Goal: Task Accomplishment & Management: Use online tool/utility

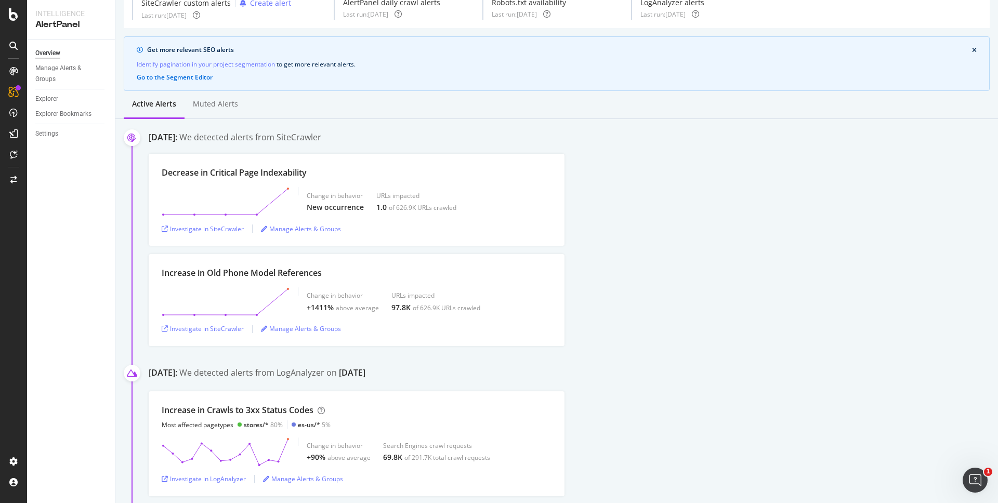
scroll to position [57, 0]
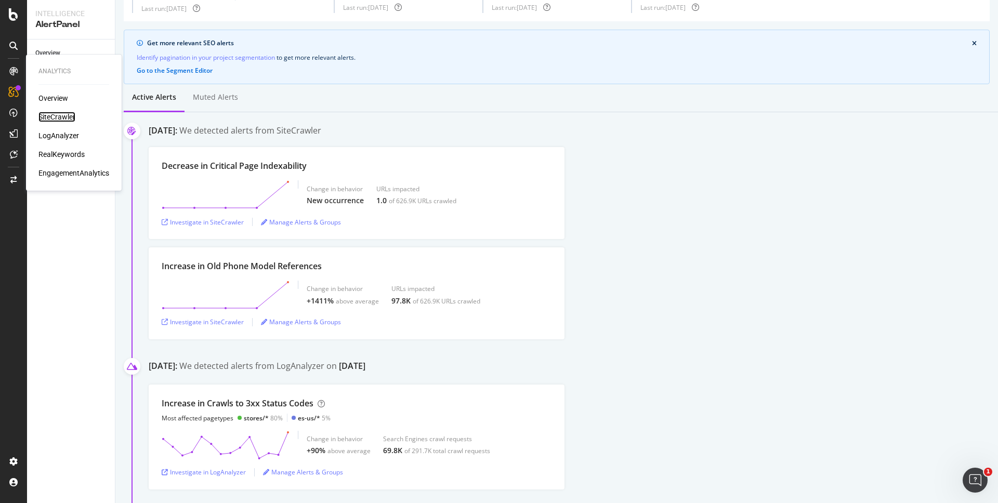
click at [58, 117] on div "SiteCrawler" at bounding box center [56, 117] width 37 height 10
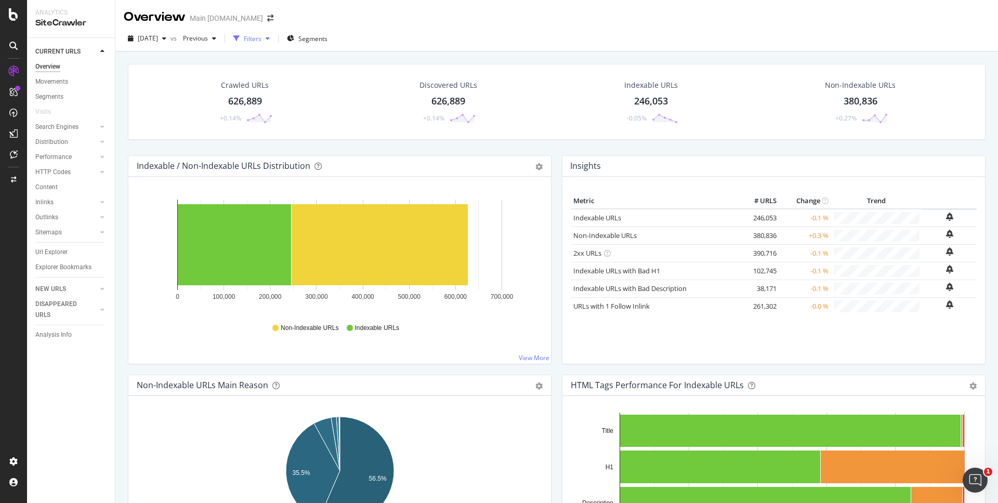
click at [244, 39] on div "button" at bounding box center [236, 38] width 15 height 15
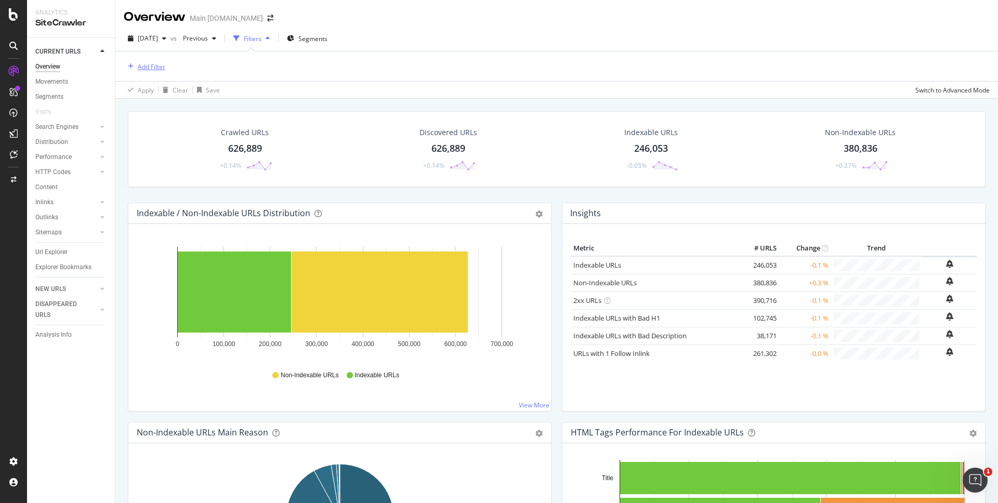
click at [159, 71] on div "Add Filter" at bounding box center [152, 66] width 28 height 9
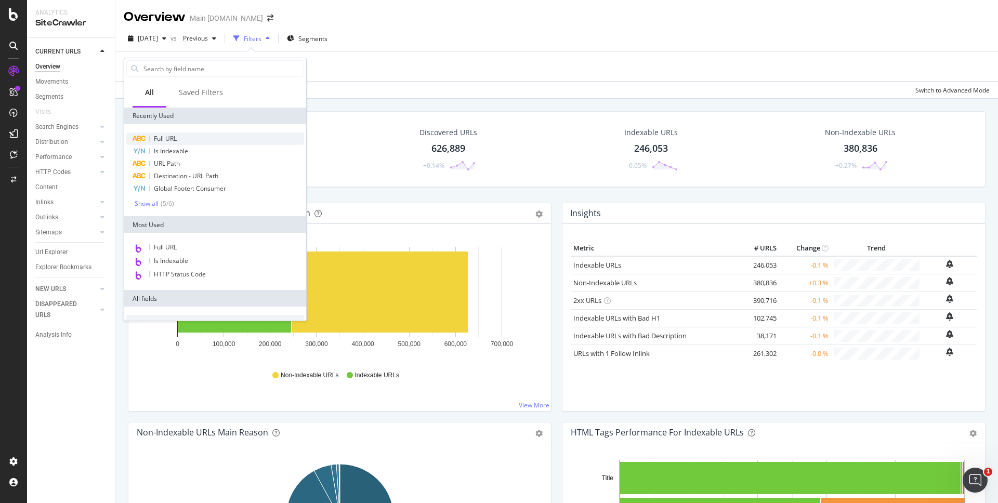
click at [213, 141] on div "Full URL" at bounding box center [215, 139] width 178 height 12
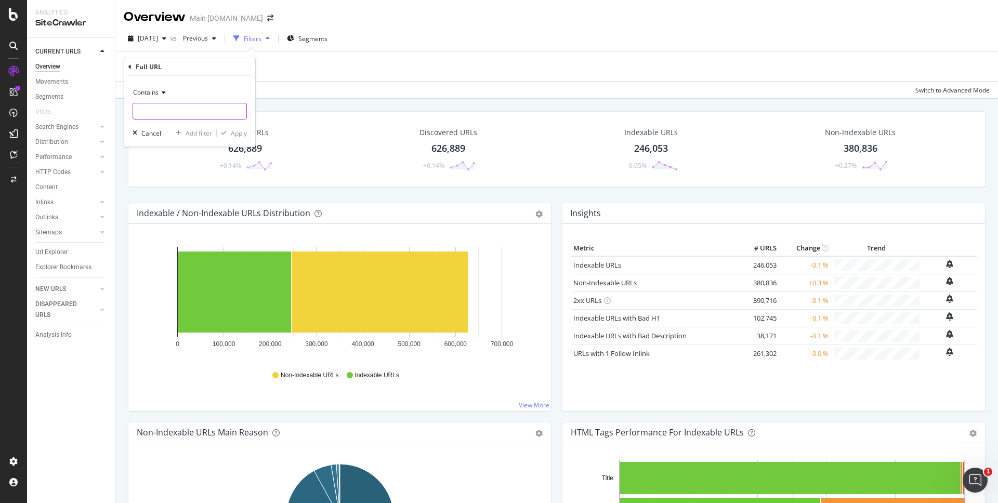
click at [220, 114] on input "text" at bounding box center [189, 111] width 113 height 17
type input "[DOMAIN_NAME][URL]"
click at [247, 135] on div "Contains [DOMAIN_NAME][URL] Cancel Add filter Apply" at bounding box center [189, 111] width 131 height 71
click at [243, 134] on div "Apply" at bounding box center [239, 133] width 16 height 9
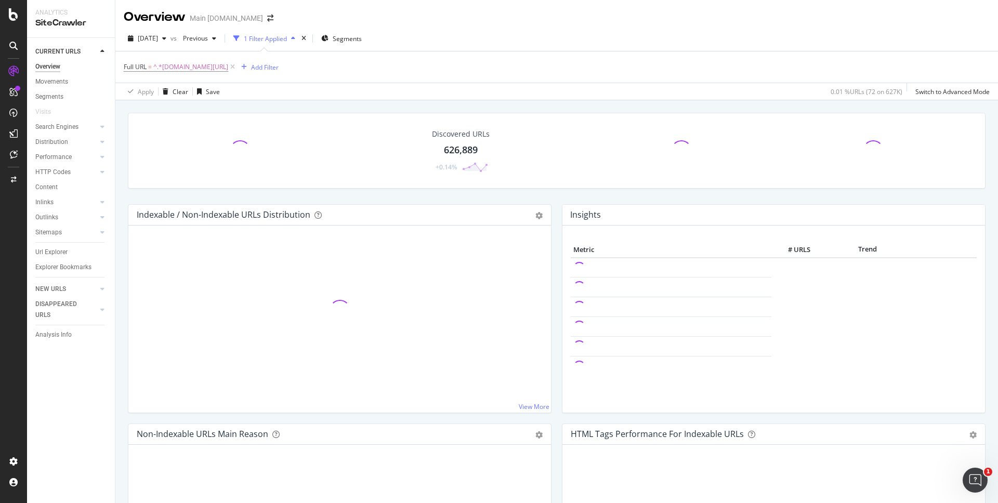
click at [656, 192] on div "Discovered URLs 626,889 +0.14%" at bounding box center [557, 159] width 868 height 92
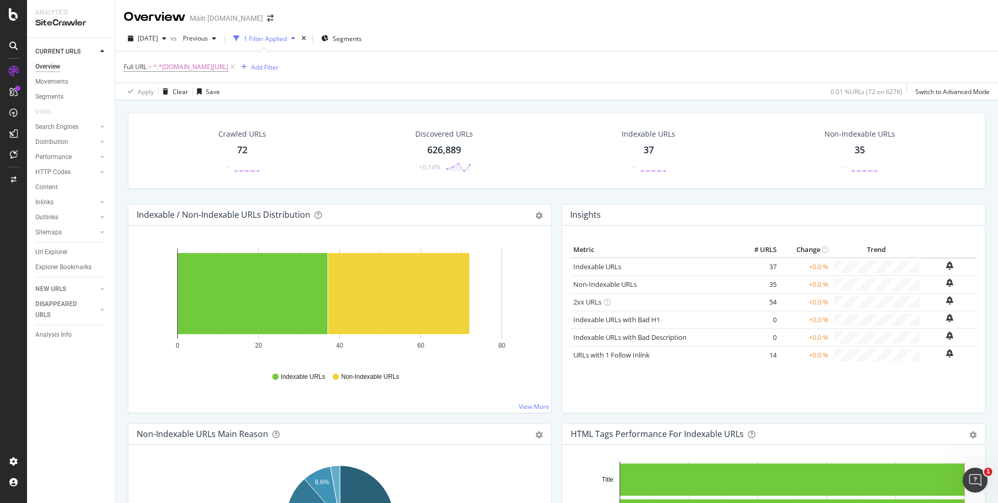
drag, startPoint x: 243, startPoint y: 149, endPoint x: 356, endPoint y: 162, distance: 113.6
click at [243, 149] on div "72" at bounding box center [242, 151] width 10 height 14
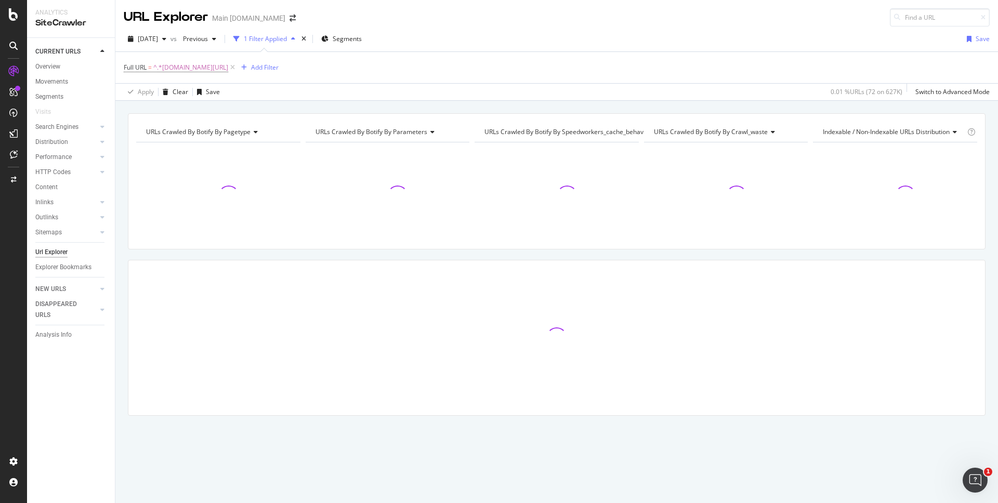
click at [641, 108] on div "URLs Crawled By Botify By pagetype Chart (by Value) Table Expand Export as CSV …" at bounding box center [556, 113] width 883 height 25
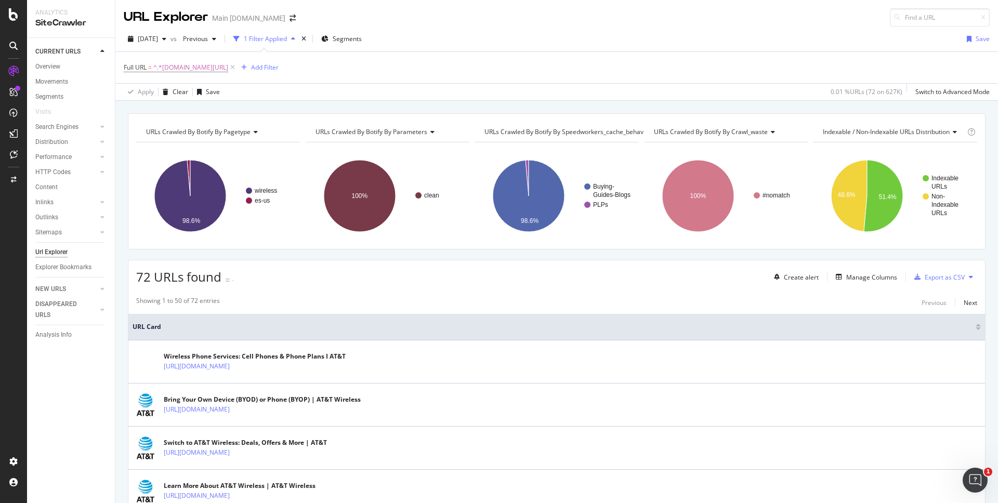
click at [751, 108] on div "URLs Crawled By Botify By pagetype Chart (by Value) Table Expand Export as CSV …" at bounding box center [556, 113] width 883 height 25
click at [180, 66] on span "^.*[DOMAIN_NAME][URL]" at bounding box center [190, 67] width 75 height 15
click at [164, 90] on icon at bounding box center [162, 92] width 7 height 6
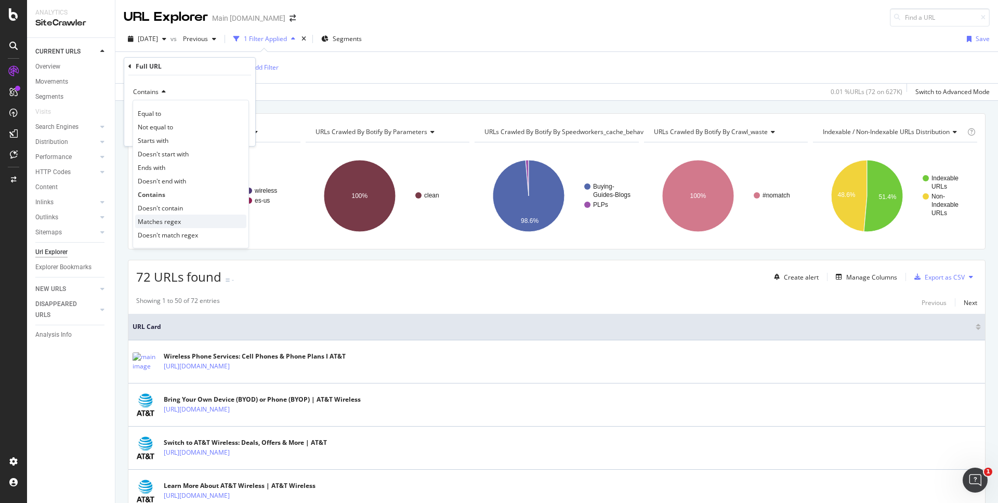
click at [178, 222] on span "Matches regex" at bounding box center [159, 221] width 43 height 9
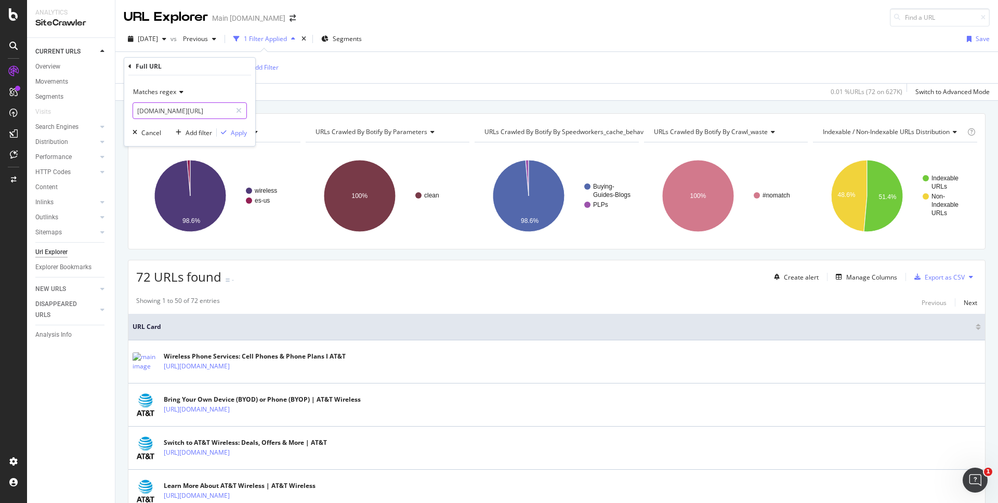
click at [176, 108] on input "[DOMAIN_NAME][URL]" at bounding box center [182, 110] width 98 height 17
paste input "(https://[DOMAIN_NAME]/5g/consumer/)|(https://[DOMAIN_NAME]/brand/apple/iphone-…"
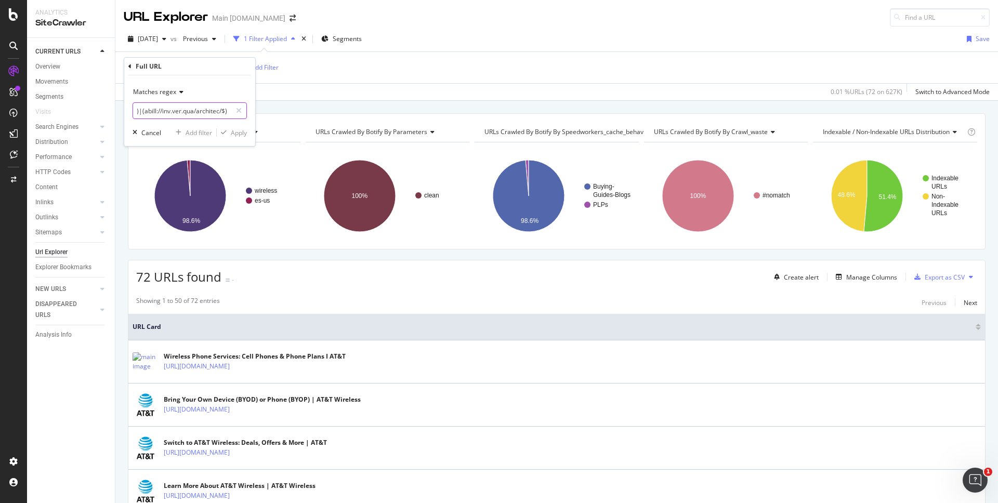
type input "(https://[DOMAIN_NAME]/5g/consumer/)|(https://[DOMAIN_NAME]/brand/apple/iphone-…"
click at [200, 112] on input "text" at bounding box center [182, 110] width 98 height 17
click at [236, 109] on icon at bounding box center [239, 110] width 6 height 7
click at [174, 92] on span "Matches regex" at bounding box center [154, 91] width 43 height 9
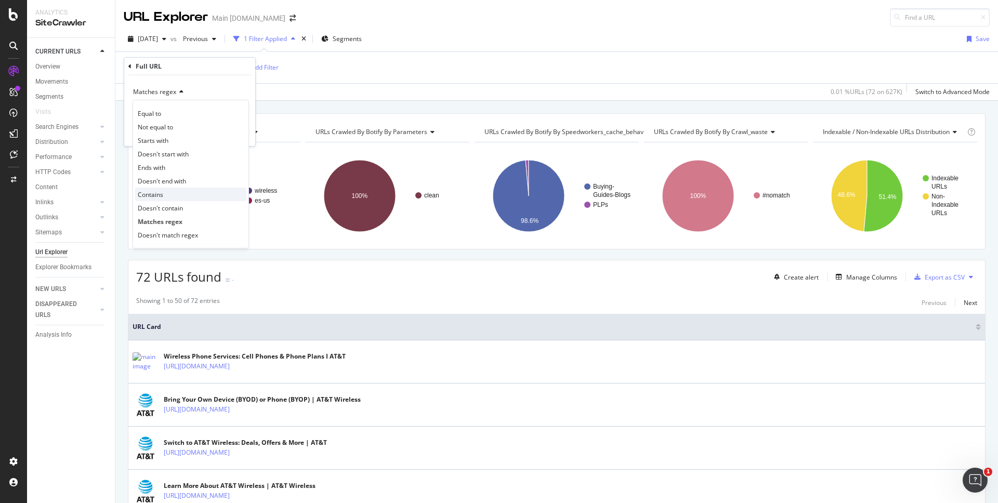
click at [173, 191] on div "Contains" at bounding box center [190, 195] width 111 height 14
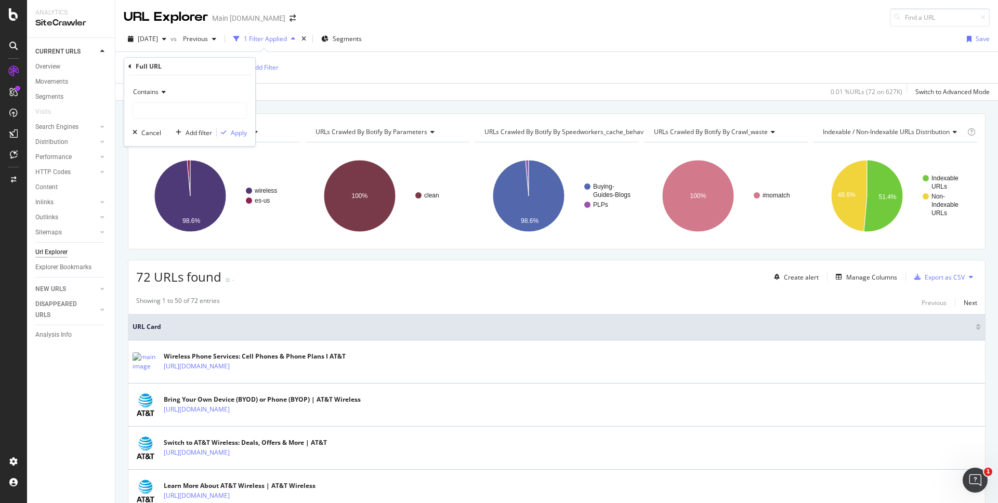
click at [164, 89] on icon at bounding box center [162, 92] width 7 height 6
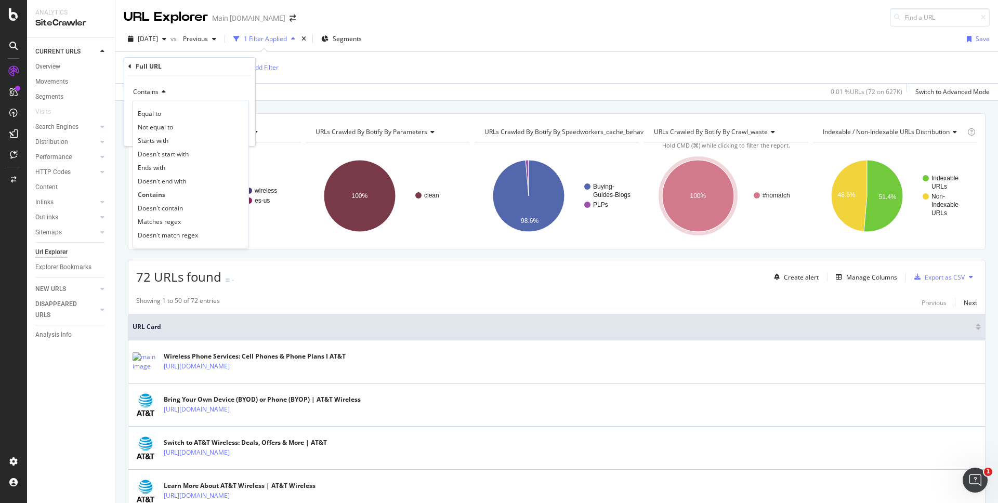
click at [219, 82] on div "Contains Equal to Not equal to Starts with Doesn't start with Ends with Doesn't…" at bounding box center [189, 110] width 131 height 71
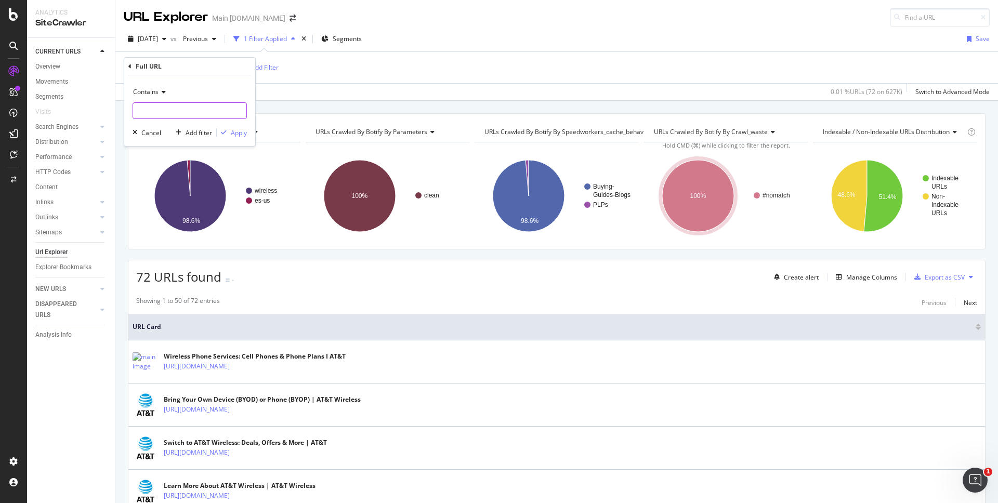
click at [191, 107] on input "text" at bounding box center [189, 110] width 113 height 17
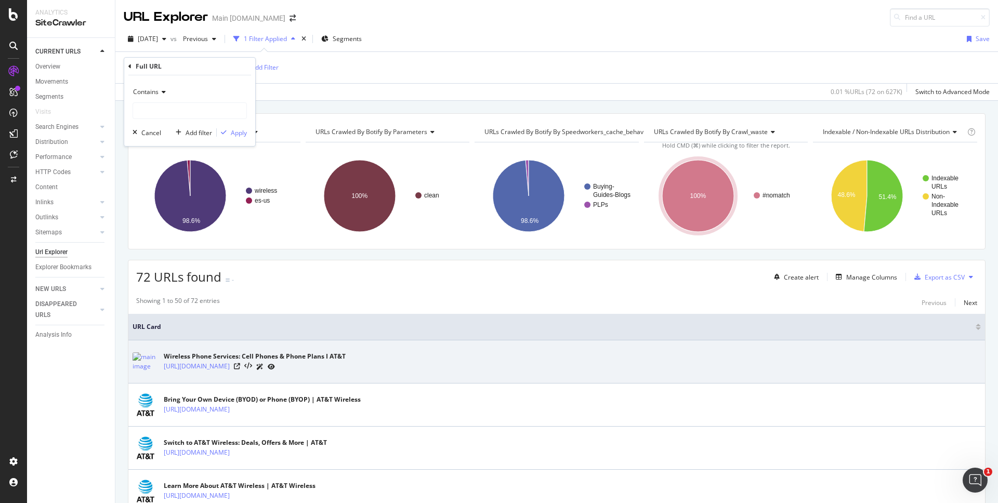
scroll to position [5, 0]
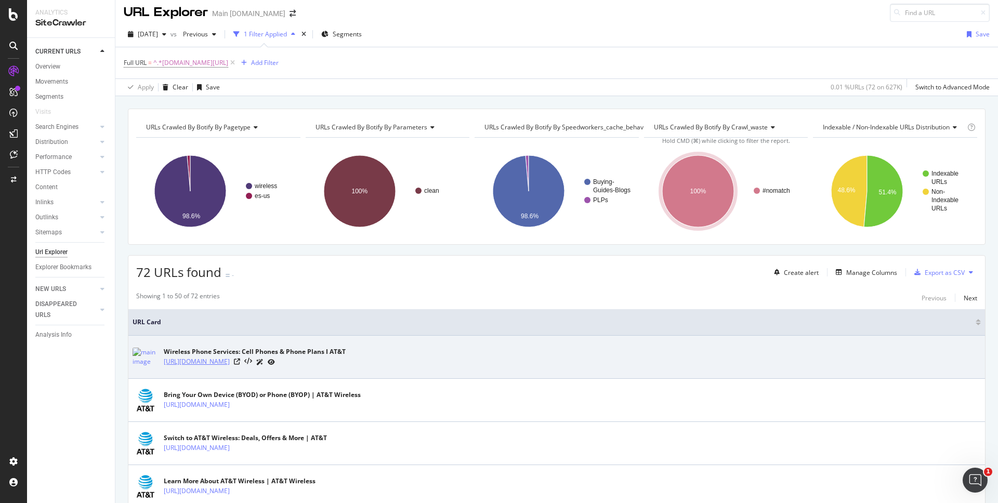
copy link "[URL][DOMAIN_NAME]"
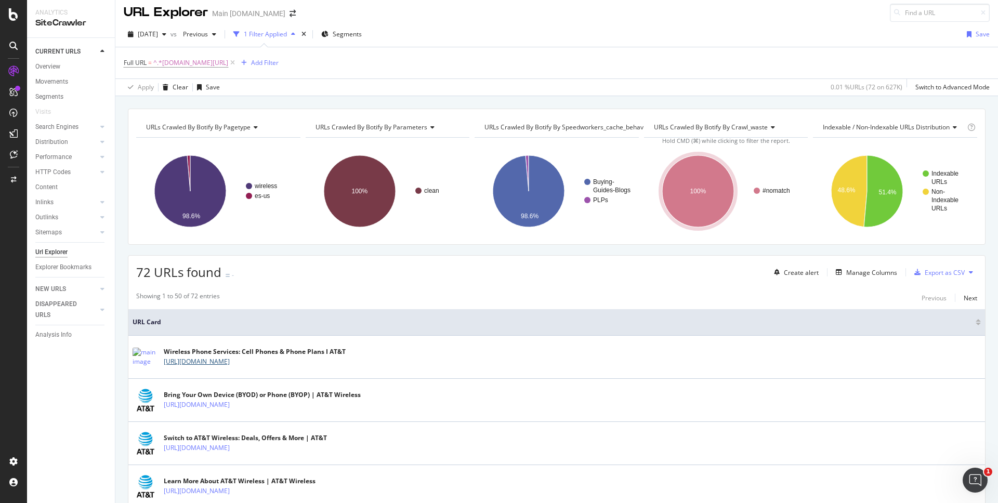
scroll to position [0, 0]
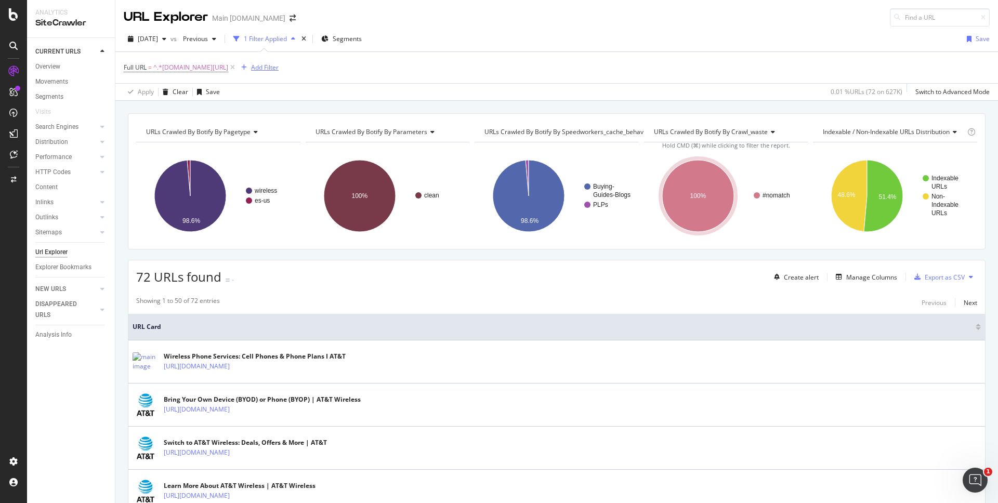
click at [271, 68] on div "Add Filter" at bounding box center [265, 67] width 28 height 9
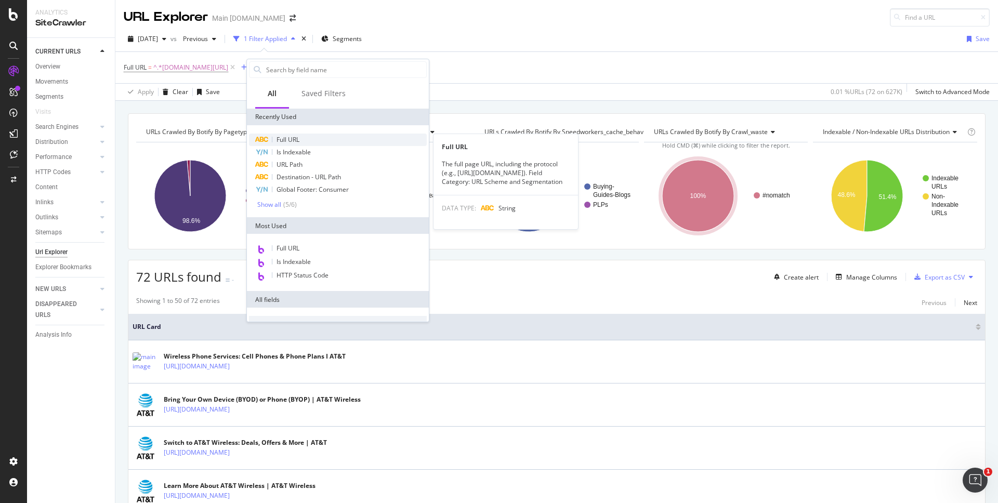
click at [299, 139] on span "Full URL" at bounding box center [288, 139] width 23 height 9
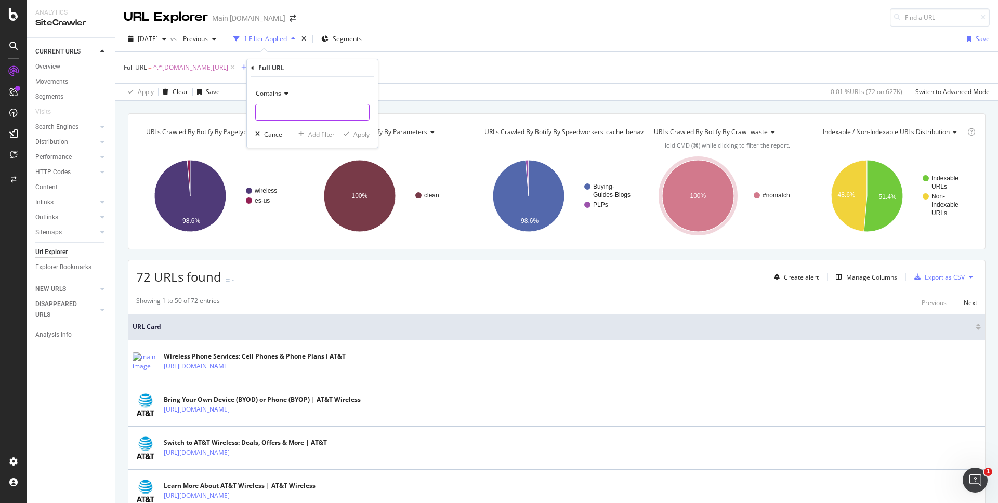
click at [313, 111] on input "text" at bounding box center [312, 112] width 113 height 17
paste input "[URL][DOMAIN_NAME]"
click at [310, 114] on input "[URL][DOMAIN_NAME]" at bounding box center [305, 112] width 98 height 17
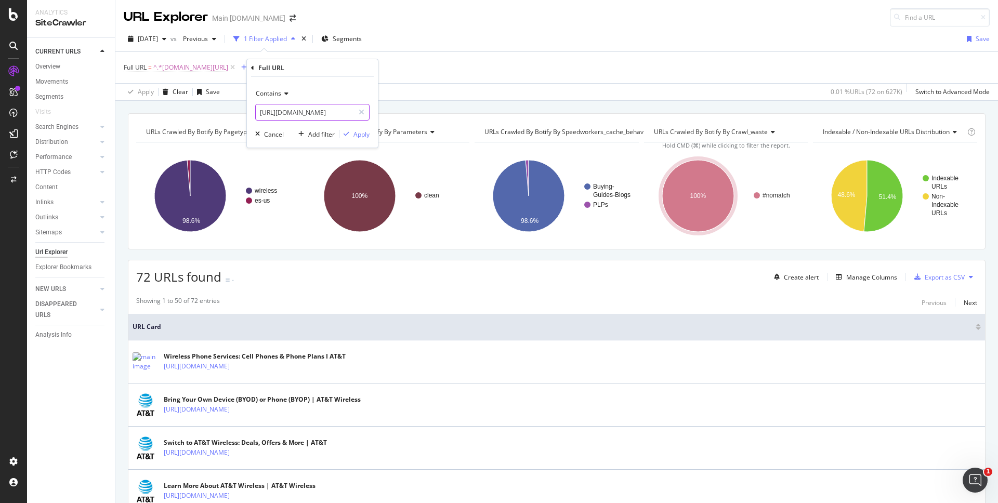
paste input "buy"
type input "[URL][DOMAIN_NAME]"
click at [350, 136] on div "button" at bounding box center [347, 134] width 14 height 6
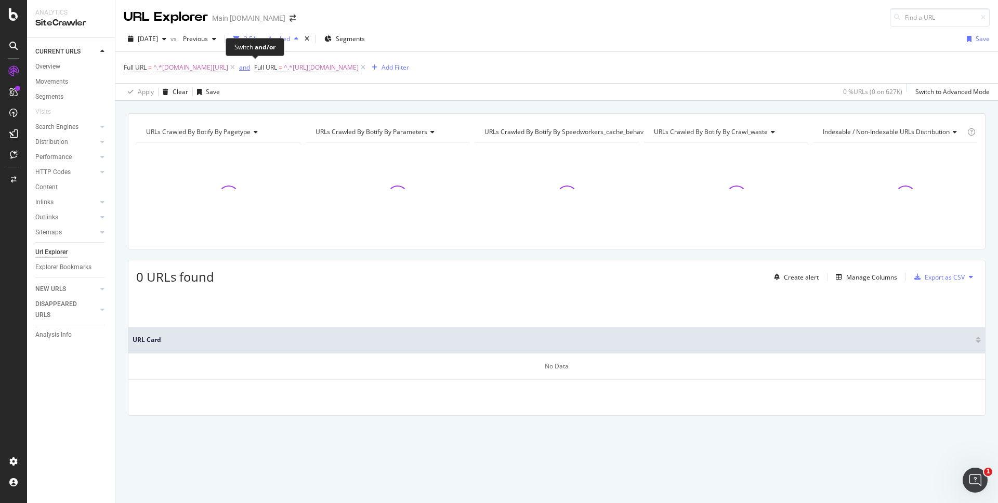
click at [250, 66] on div "and" at bounding box center [244, 67] width 11 height 9
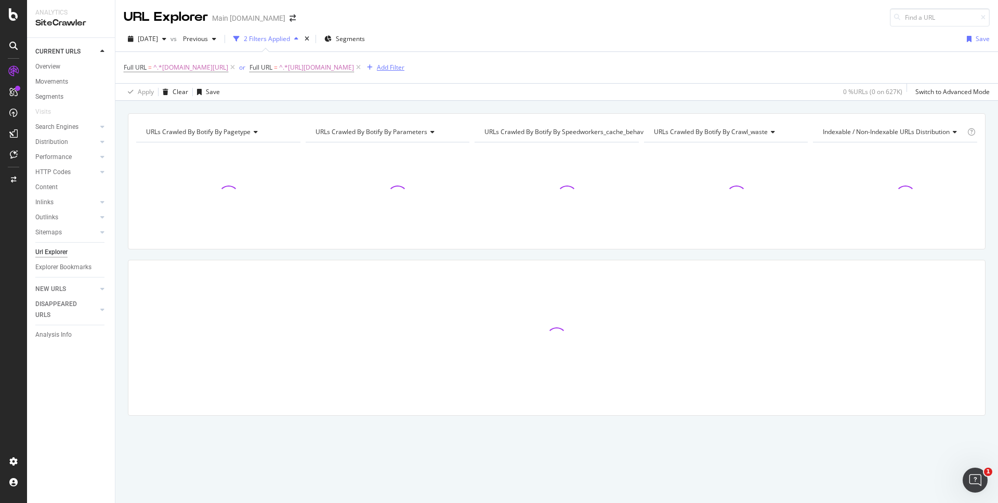
click at [405, 68] on div "Add Filter" at bounding box center [391, 67] width 28 height 9
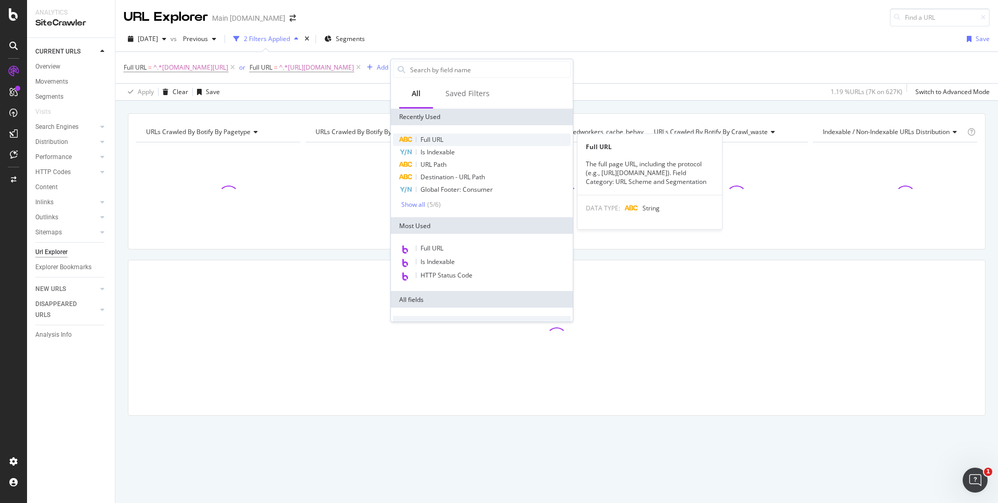
click at [445, 140] on div "Full URL" at bounding box center [482, 140] width 178 height 12
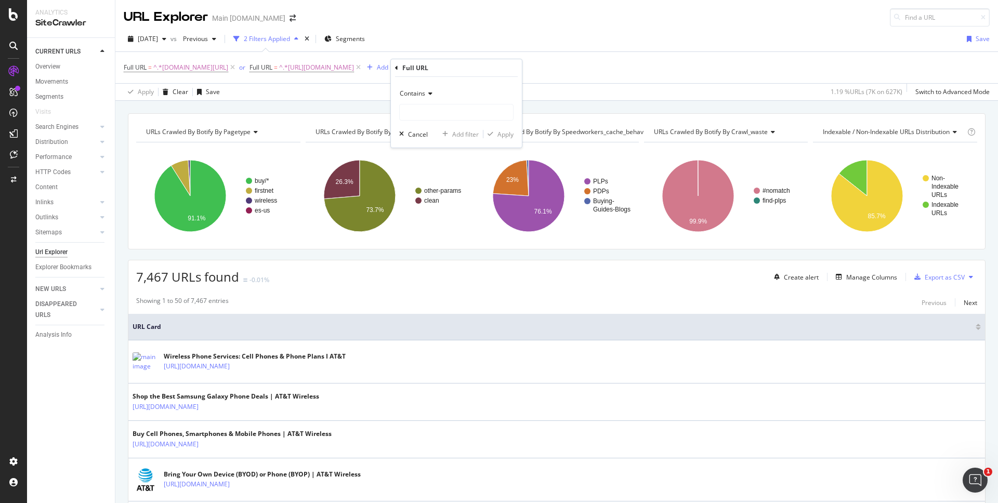
click at [425, 94] on icon at bounding box center [428, 93] width 7 height 6
click at [434, 193] on div "Contains" at bounding box center [457, 196] width 111 height 14
click at [430, 113] on input "text" at bounding box center [456, 112] width 113 height 17
paste input "[URL][DOMAIN_NAME]"
type input "[URL][DOMAIN_NAME]"
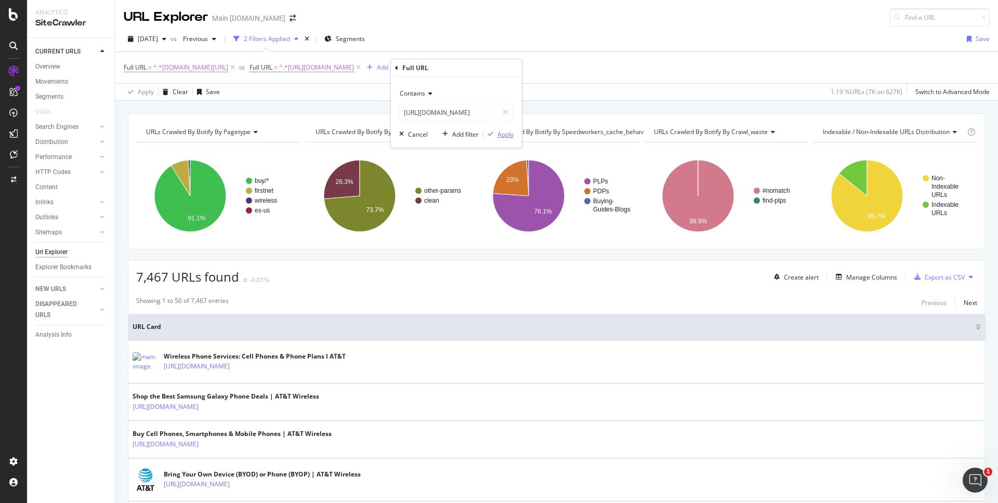
click at [500, 133] on div "Apply" at bounding box center [506, 134] width 16 height 9
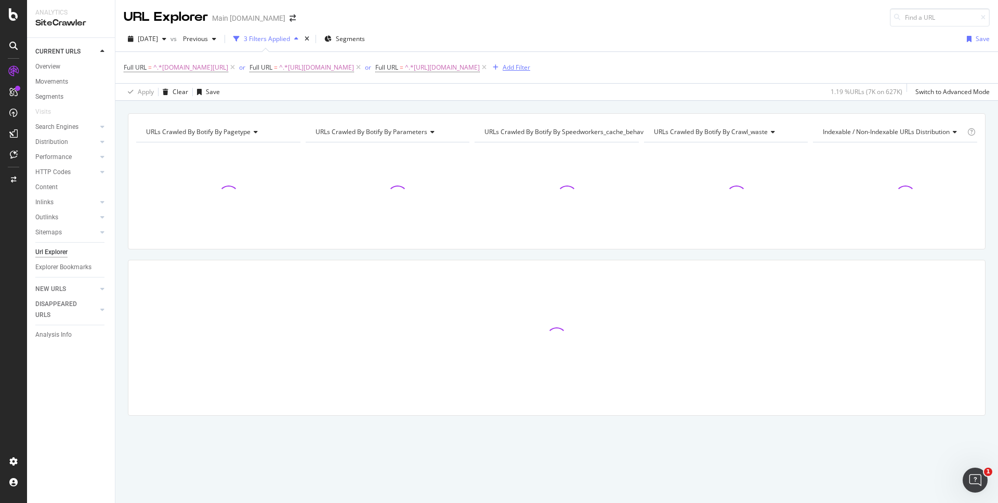
click at [530, 64] on div "Add Filter" at bounding box center [517, 67] width 28 height 9
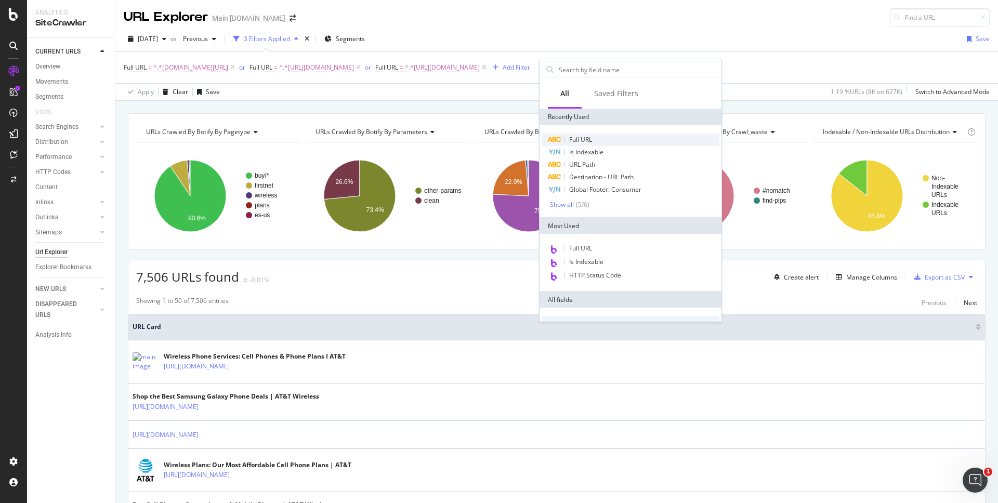
click at [587, 139] on span "Full URL" at bounding box center [580, 139] width 23 height 9
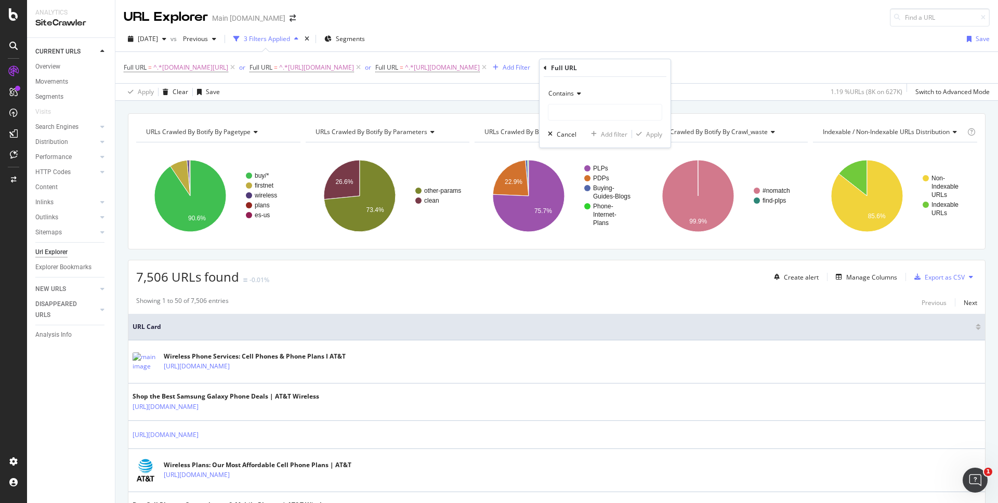
click at [583, 93] on div "Contains" at bounding box center [605, 93] width 114 height 17
click at [594, 198] on div "Contains" at bounding box center [606, 196] width 111 height 14
click at [578, 110] on input "text" at bounding box center [605, 112] width 113 height 17
paste input "[URL][DOMAIN_NAME]"
type input "[URL][DOMAIN_NAME]"
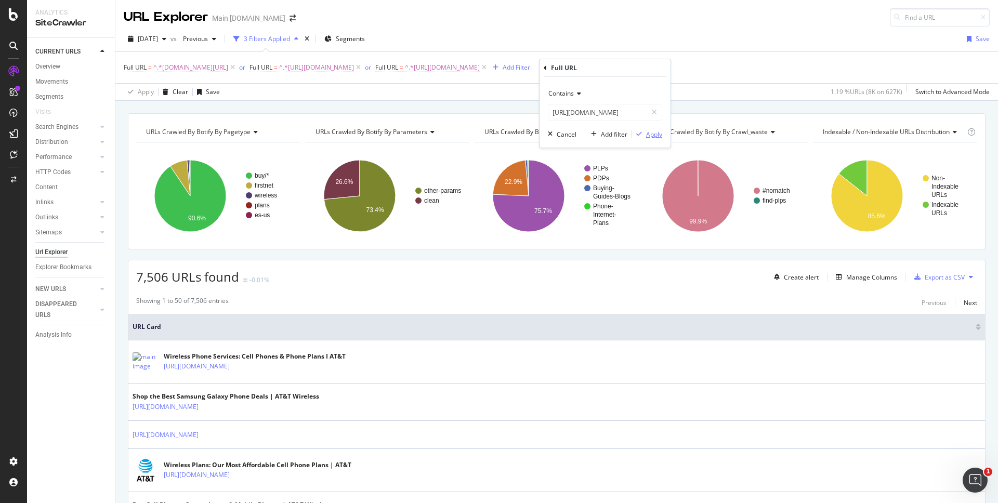
click at [644, 131] on div "button" at bounding box center [639, 134] width 14 height 6
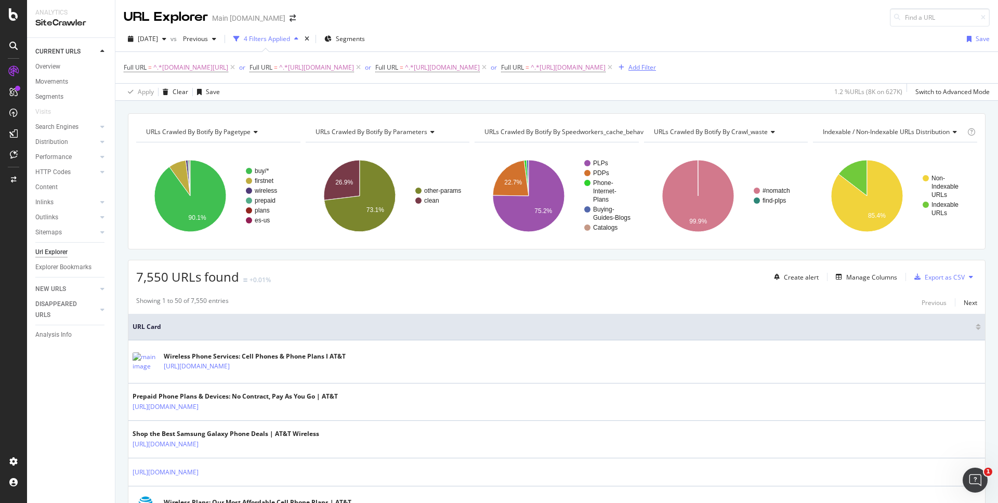
click at [656, 67] on div "Add Filter" at bounding box center [643, 67] width 28 height 9
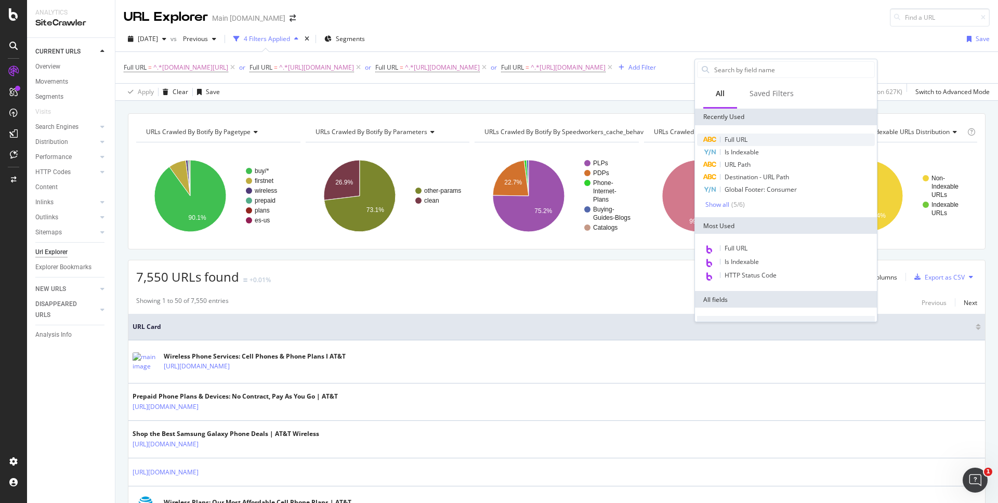
click at [734, 136] on span "Full URL" at bounding box center [736, 139] width 23 height 9
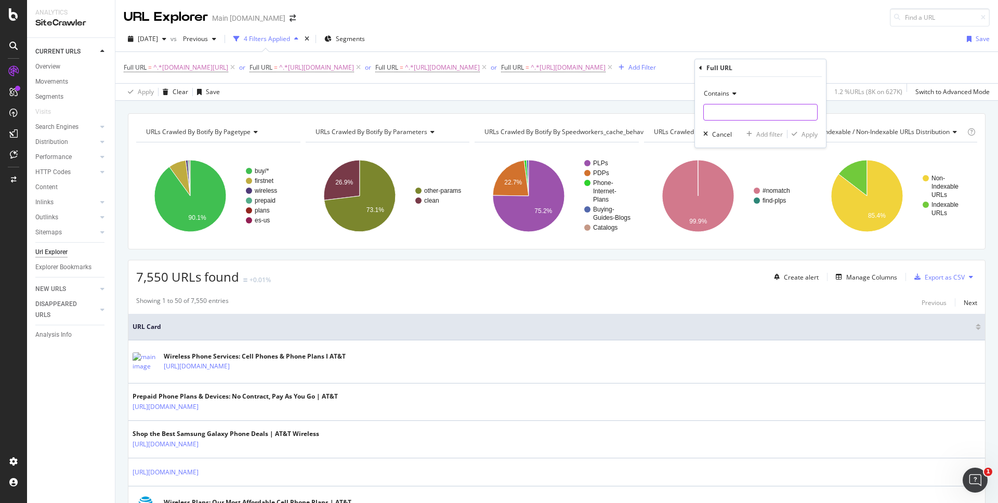
click at [725, 105] on input "text" at bounding box center [760, 112] width 113 height 17
paste input "[URL][DOMAIN_NAME]"
type input "[URL][DOMAIN_NAME]"
click at [809, 132] on div "Apply" at bounding box center [810, 134] width 16 height 9
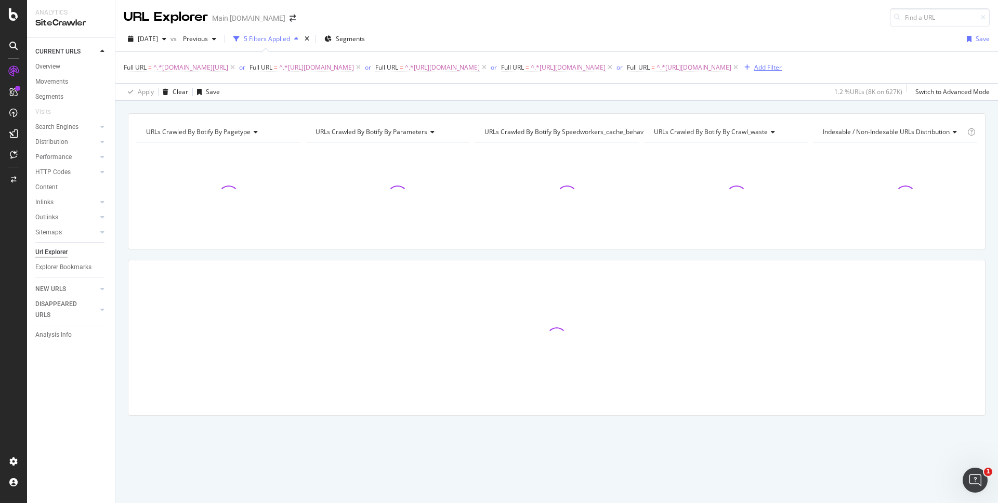
click at [750, 64] on icon "button" at bounding box center [748, 67] width 6 height 6
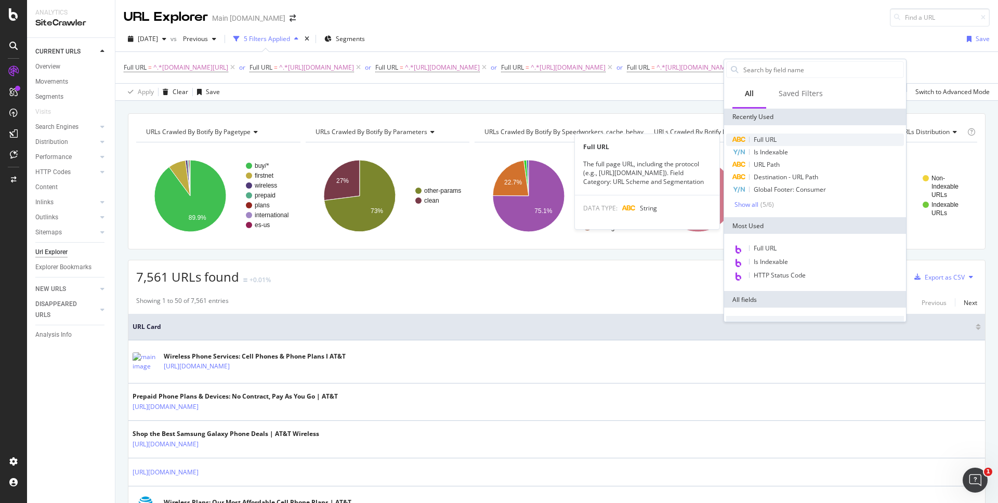
click at [777, 136] on div "Full URL" at bounding box center [815, 140] width 178 height 12
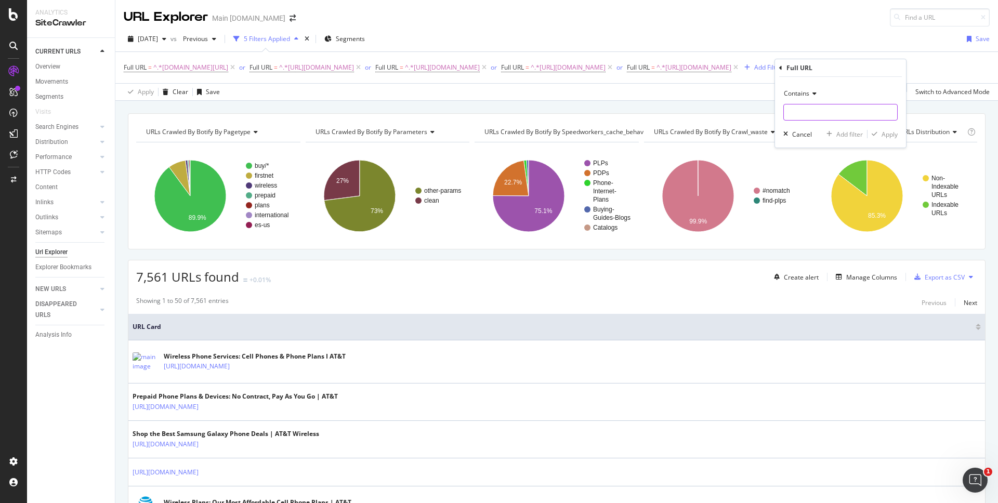
click at [838, 107] on input "text" at bounding box center [840, 112] width 113 height 17
paste input "[URL][DOMAIN_NAME]"
type input "[URL][DOMAIN_NAME]"
click at [871, 134] on div "button" at bounding box center [875, 134] width 14 height 6
click at [880, 72] on div "Add Filter" at bounding box center [894, 67] width 28 height 9
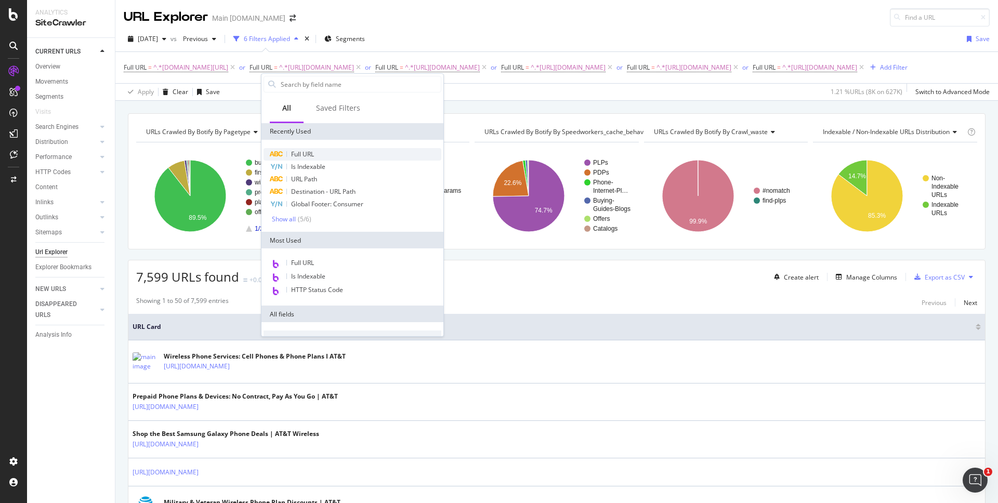
click at [312, 159] on div "Full URL" at bounding box center [353, 154] width 178 height 12
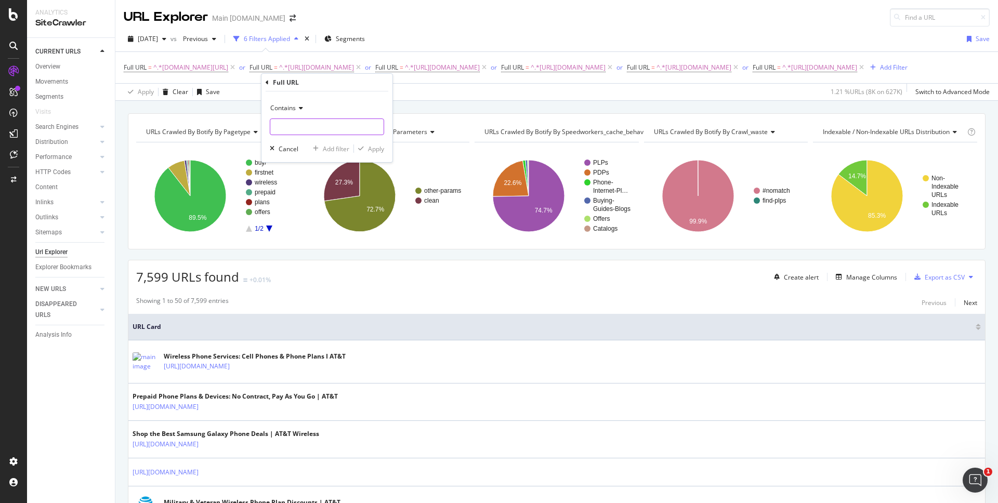
click at [336, 126] on input "text" at bounding box center [326, 127] width 113 height 17
paste input "[URL][DOMAIN_NAME]"
type input "[URL][DOMAIN_NAME]"
click at [379, 148] on div "Apply" at bounding box center [376, 149] width 16 height 9
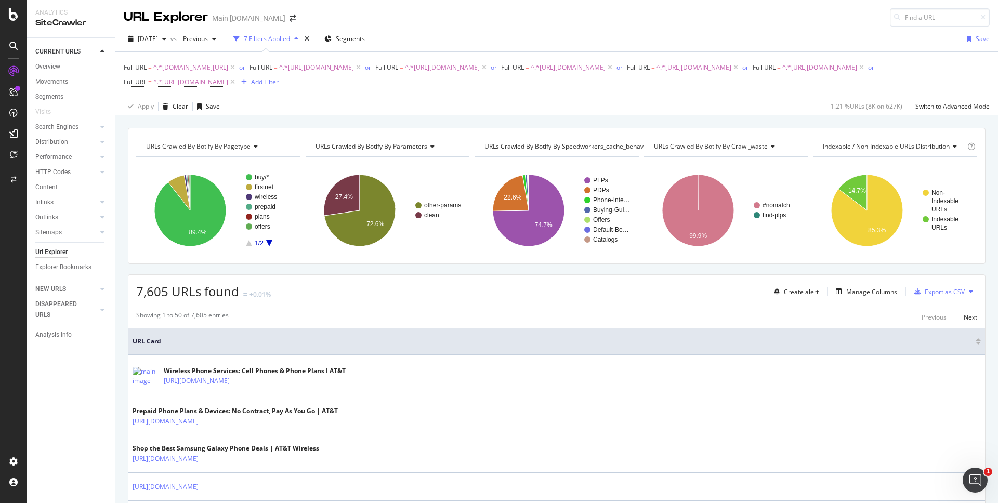
click at [279, 83] on div "Add Filter" at bounding box center [265, 81] width 28 height 9
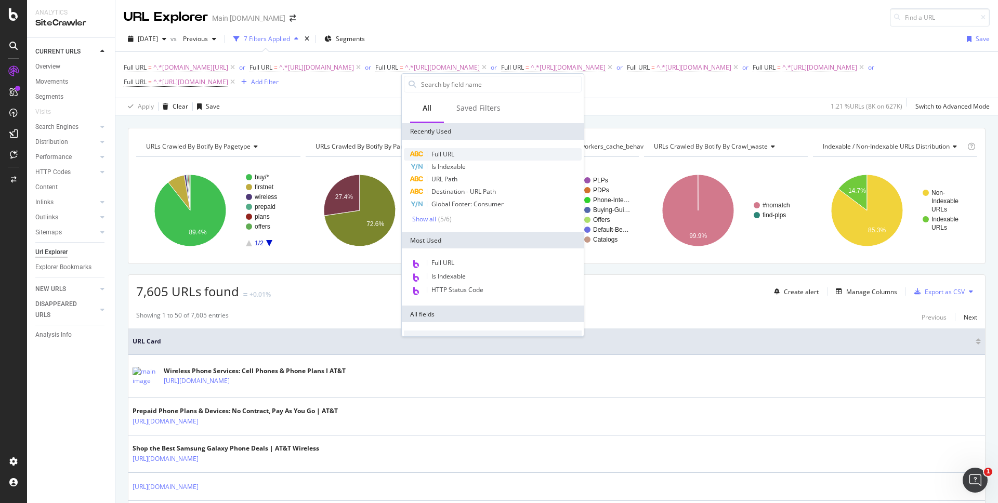
click at [446, 154] on span "Full URL" at bounding box center [443, 154] width 23 height 9
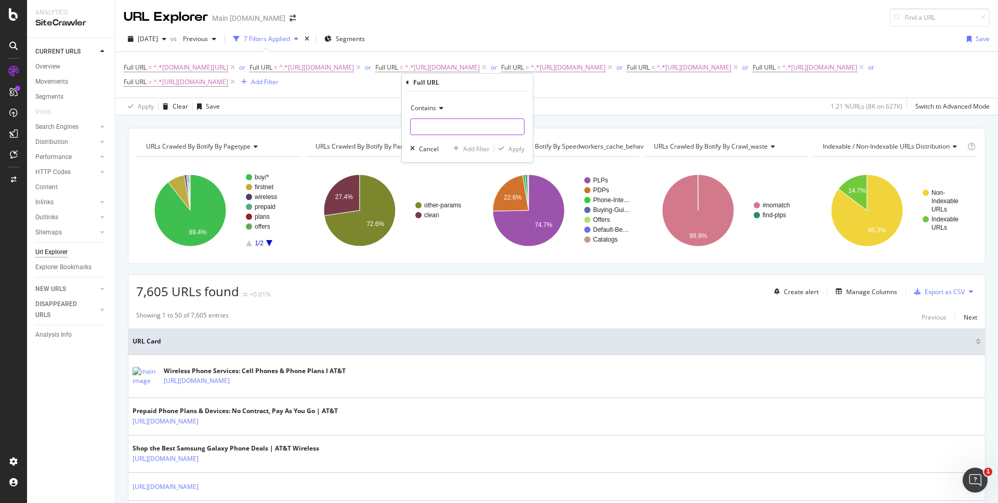
click at [450, 126] on input "text" at bounding box center [467, 127] width 113 height 17
paste input "[URL][DOMAIN_NAME]"
type input "[URL][DOMAIN_NAME]"
click at [517, 150] on div "Apply" at bounding box center [517, 149] width 16 height 9
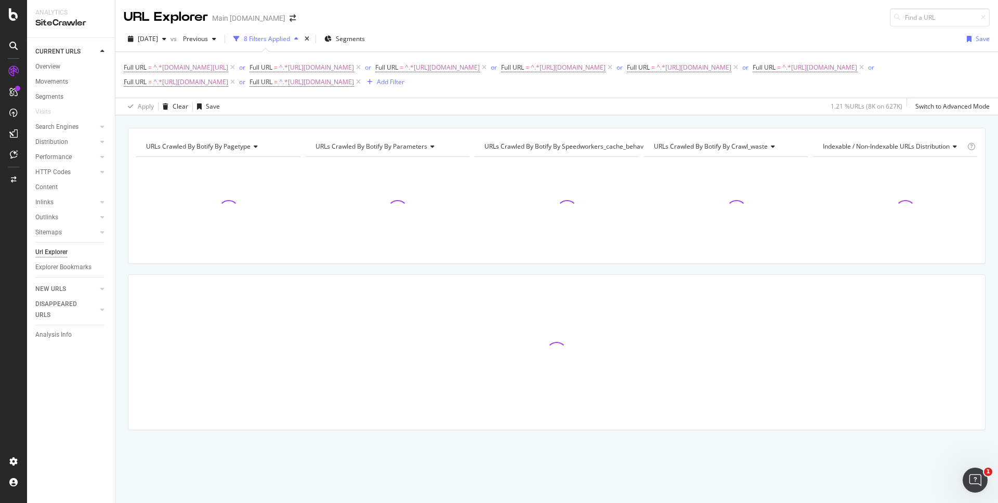
click at [858, 119] on div "URLs Crawled By Botify By pagetype Chart (by Value) Table Expand Export as CSV …" at bounding box center [556, 127] width 883 height 25
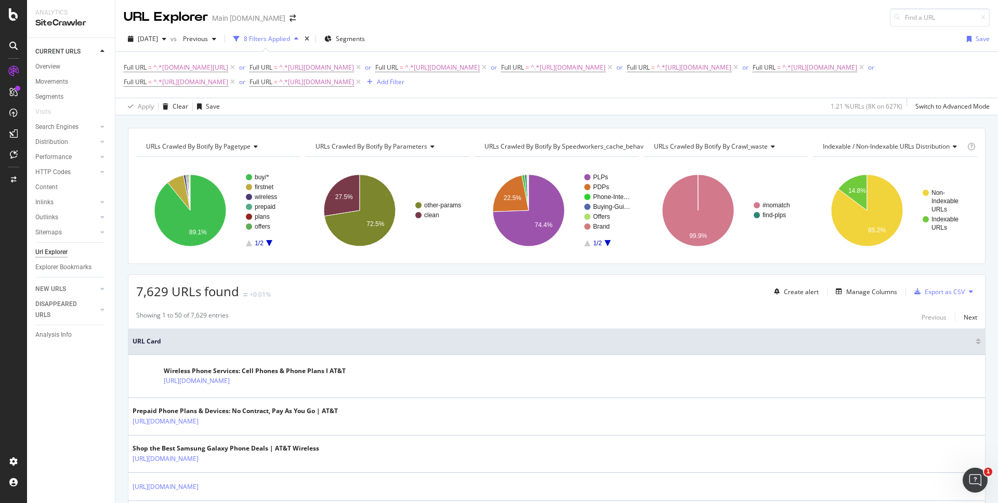
click at [858, 119] on div "URLs Crawled By Botify By pagetype Chart (by Value) Table Expand Export as CSV …" at bounding box center [556, 127] width 883 height 25
click at [856, 119] on div "URLs Crawled By Botify By pagetype Chart (by Value) Table Expand Export as CSV …" at bounding box center [556, 127] width 883 height 25
click at [811, 123] on div "URLs Crawled By Botify By pagetype Chart (by Value) Table Expand Export as CSV …" at bounding box center [556, 127] width 883 height 25
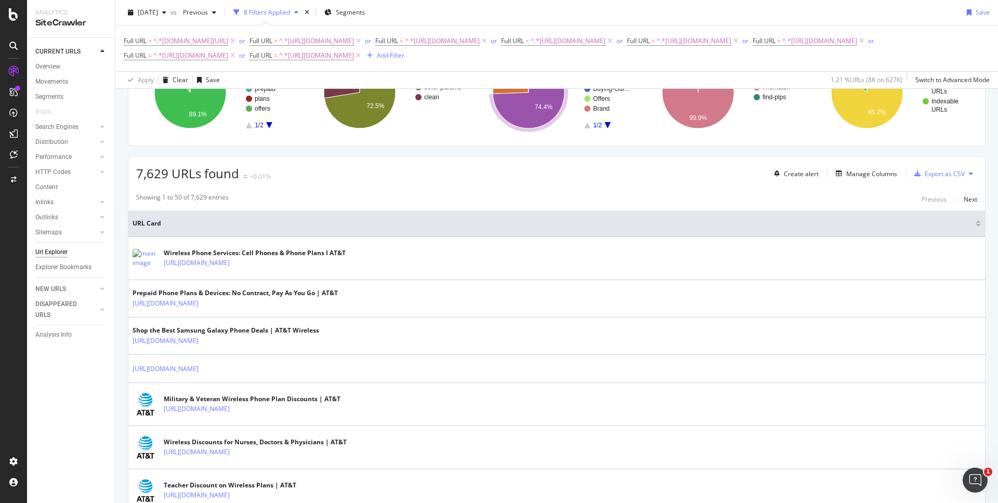
scroll to position [119, 0]
click at [875, 174] on div "Manage Columns" at bounding box center [871, 173] width 51 height 9
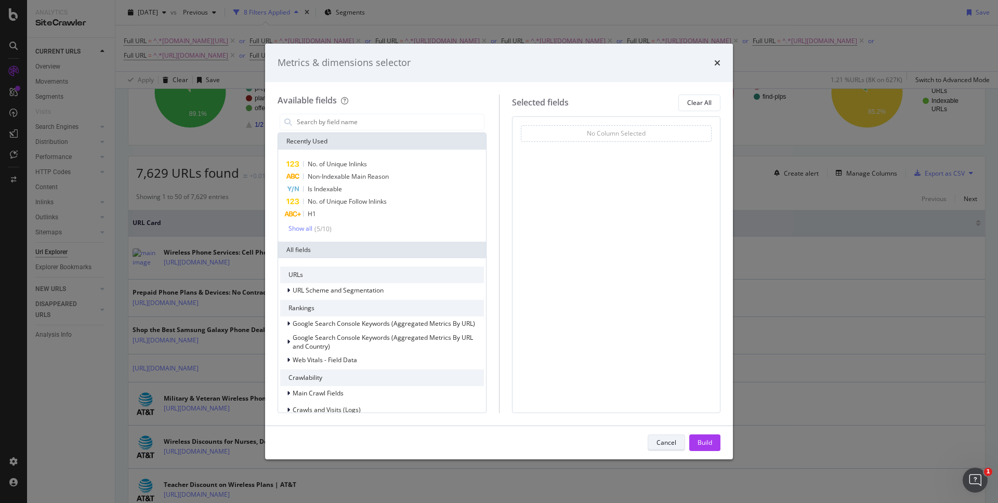
click at [665, 438] on div "Cancel" at bounding box center [667, 442] width 20 height 9
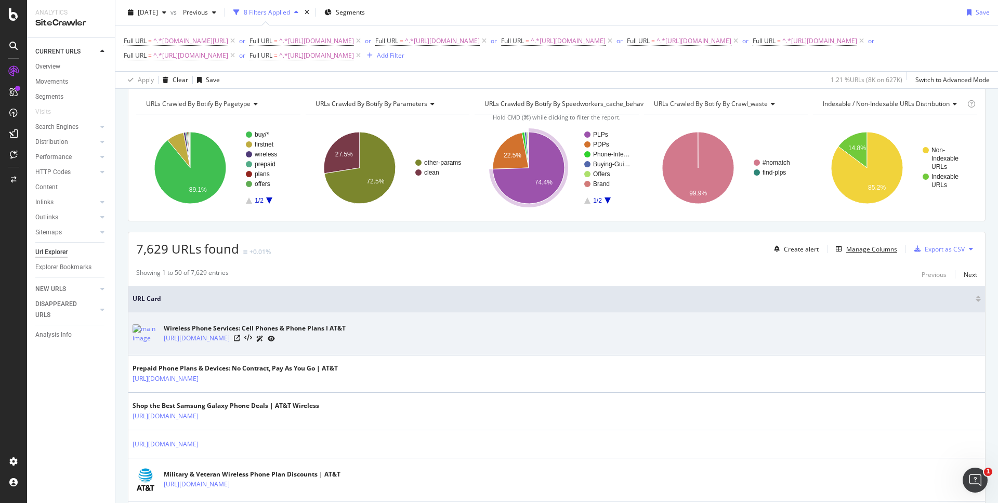
scroll to position [0, 0]
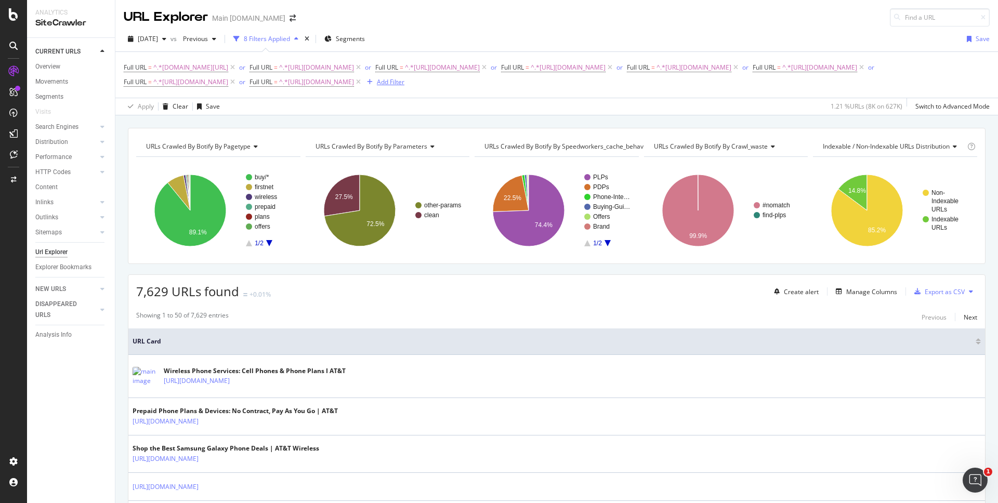
click at [405, 87] on div "Add Filter" at bounding box center [384, 81] width 42 height 11
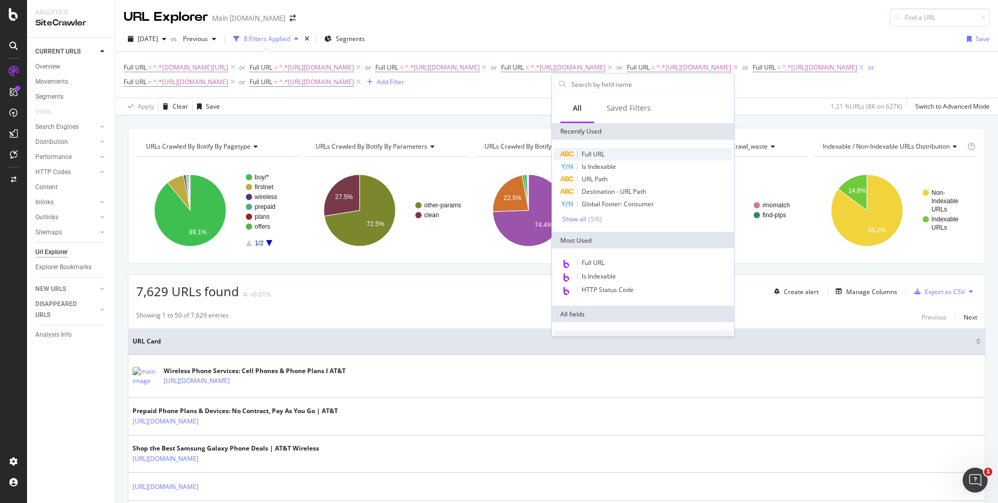
click at [607, 155] on div "Full URL" at bounding box center [643, 154] width 178 height 12
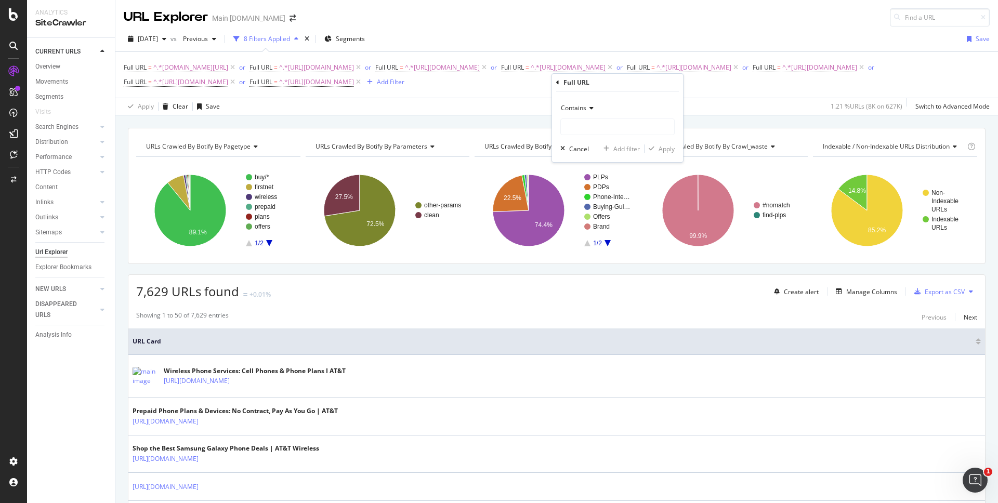
click at [593, 109] on icon at bounding box center [590, 108] width 7 height 6
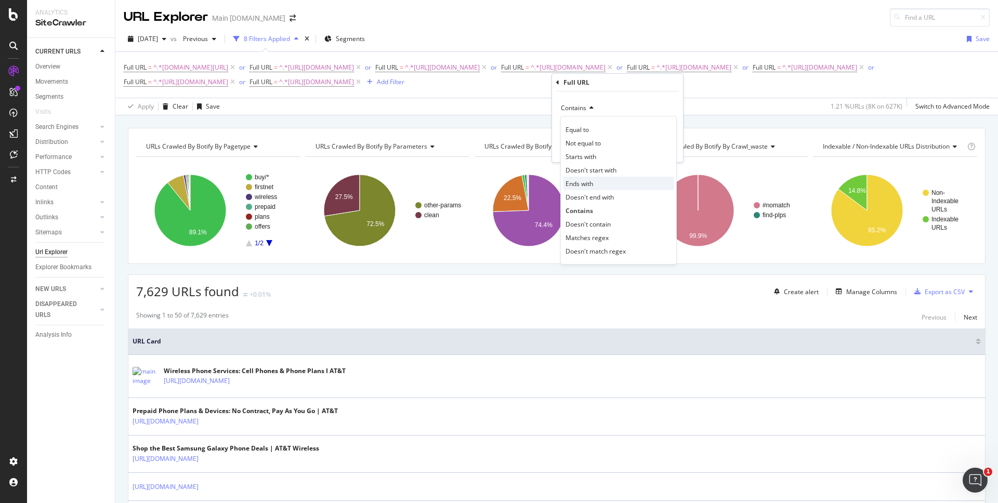
click at [602, 185] on div "Ends with" at bounding box center [618, 184] width 111 height 14
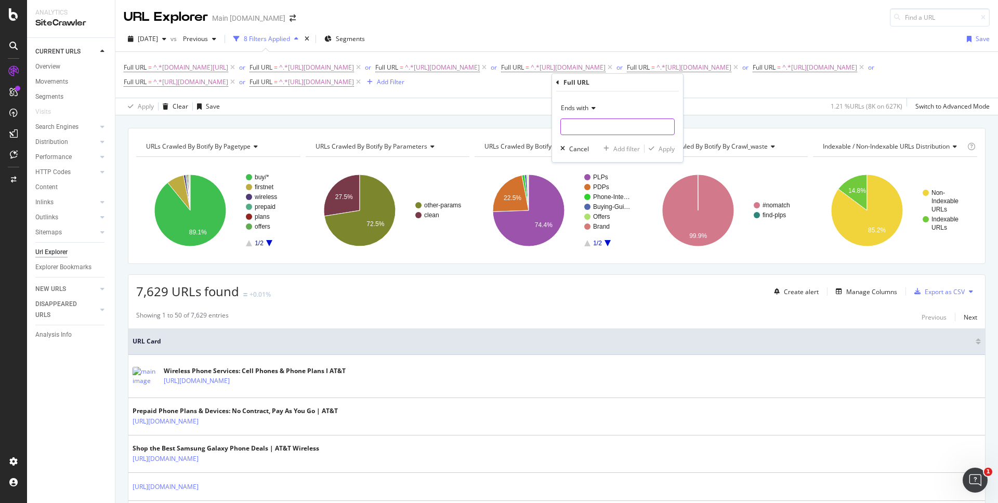
click at [602, 134] on input "text" at bounding box center [617, 127] width 113 height 17
type input "/"
click at [657, 149] on div "button" at bounding box center [652, 149] width 14 height 6
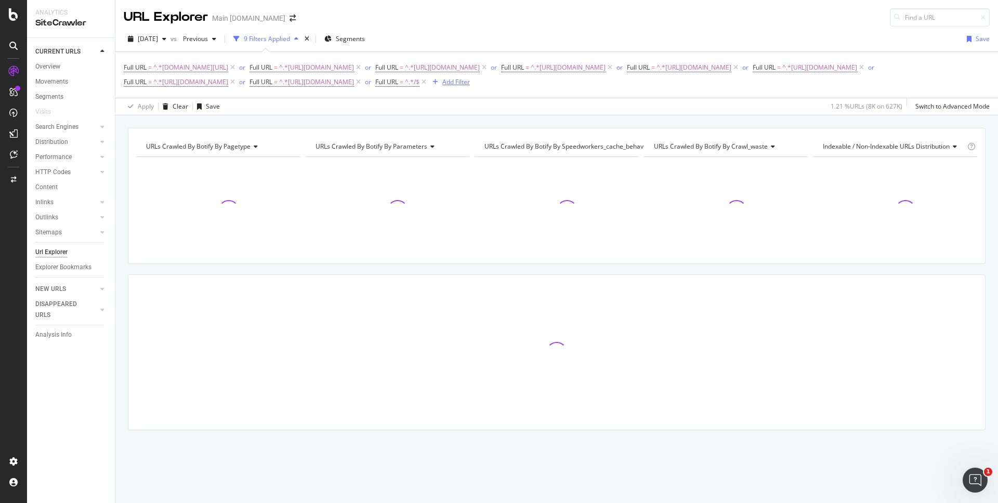
click at [470, 84] on div "Add Filter" at bounding box center [456, 81] width 28 height 9
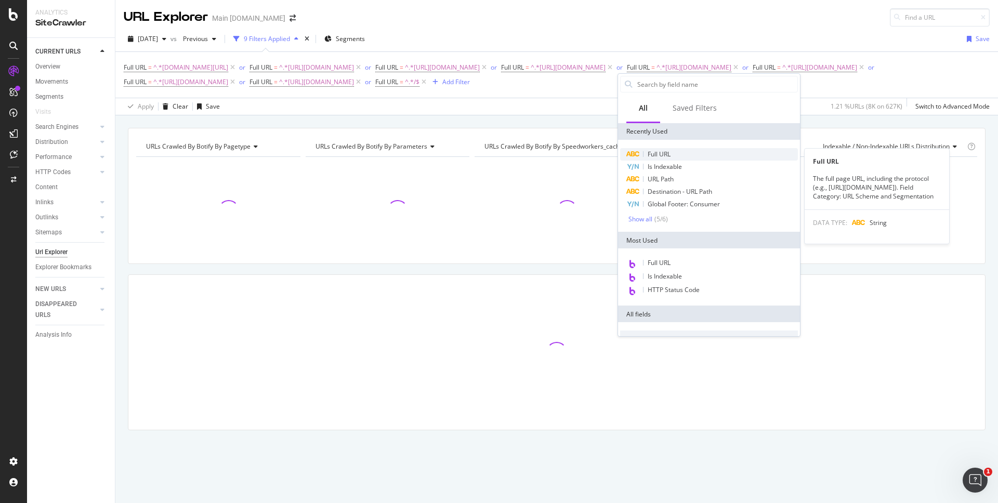
click at [673, 150] on div "Full URL" at bounding box center [709, 154] width 178 height 12
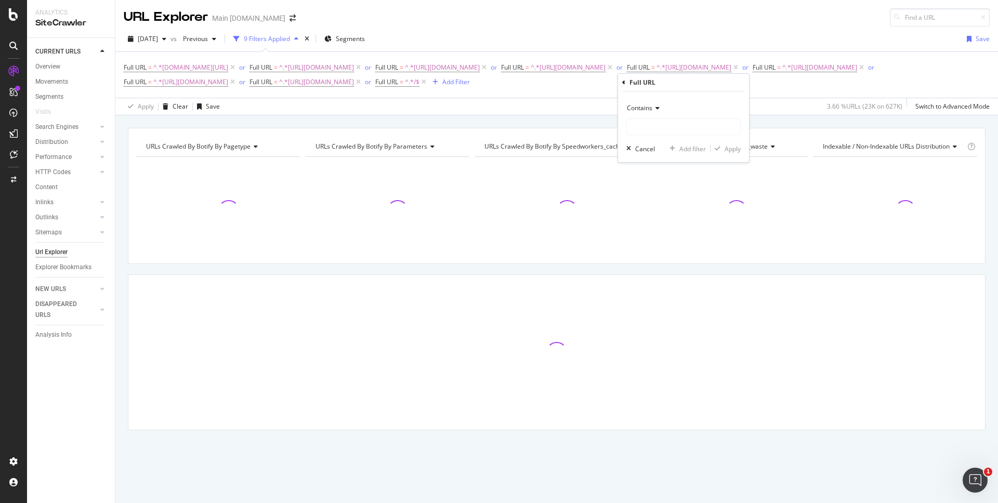
click at [659, 111] on icon at bounding box center [656, 108] width 7 height 6
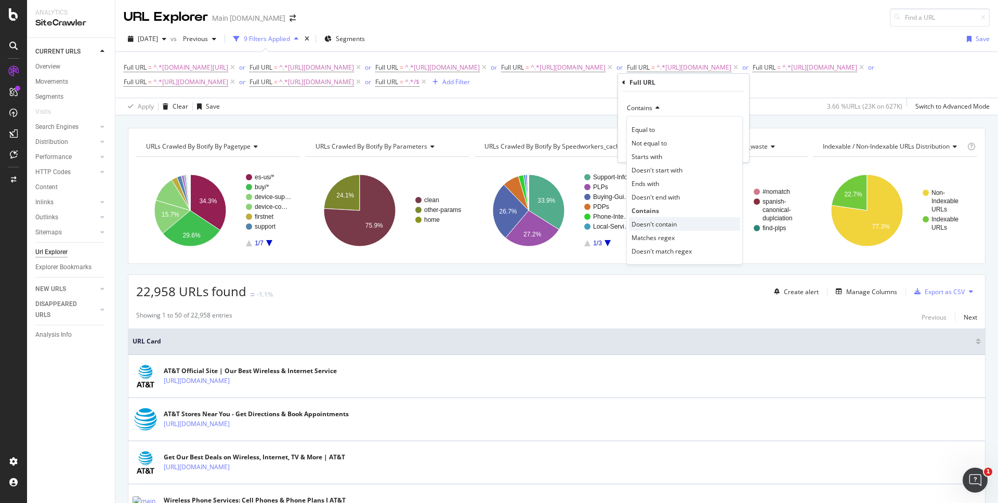
click at [669, 224] on span "Doesn't contain" at bounding box center [654, 224] width 45 height 9
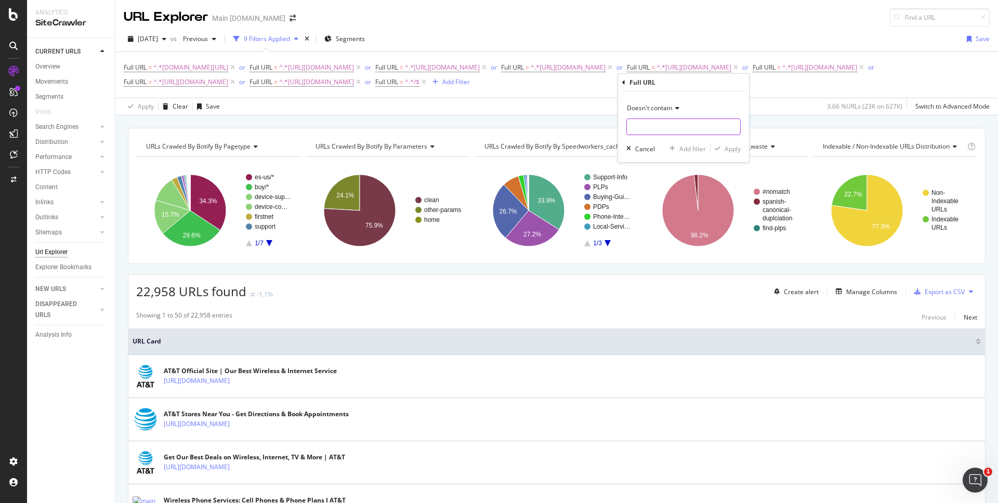
click at [663, 131] on input "text" at bounding box center [683, 127] width 113 height 17
type input "?"
click at [717, 146] on icon "button" at bounding box center [718, 149] width 6 height 6
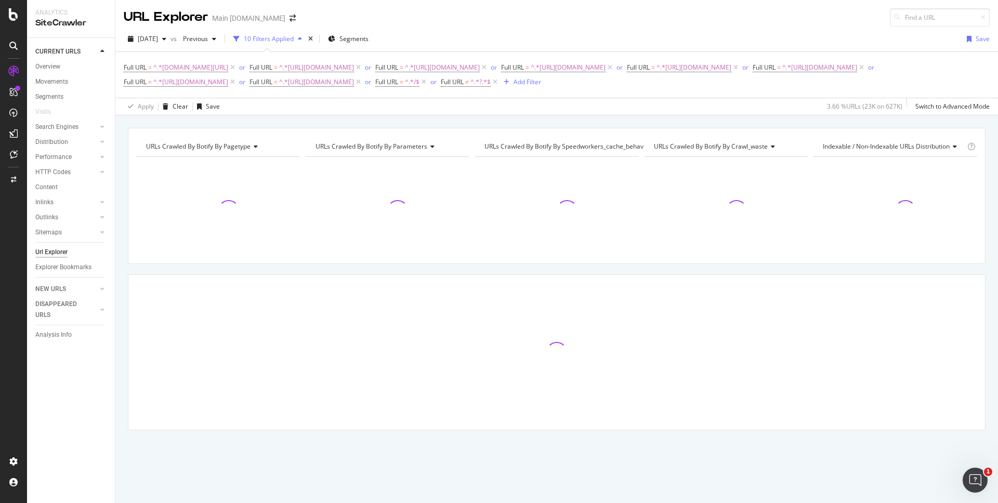
click at [868, 121] on div "URLs Crawled By Botify By pagetype Chart (by Value) Table Expand Export as CSV …" at bounding box center [556, 127] width 883 height 25
click at [868, 120] on div "URLs Crawled By Botify By pagetype Chart (by Value) Table Expand Export as CSV …" at bounding box center [556, 127] width 883 height 25
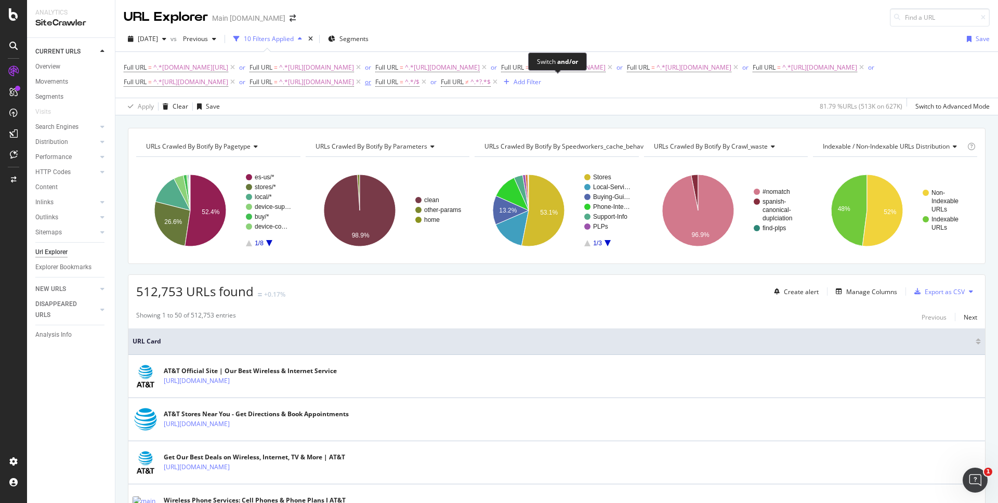
click at [371, 83] on div "or" at bounding box center [368, 81] width 6 height 9
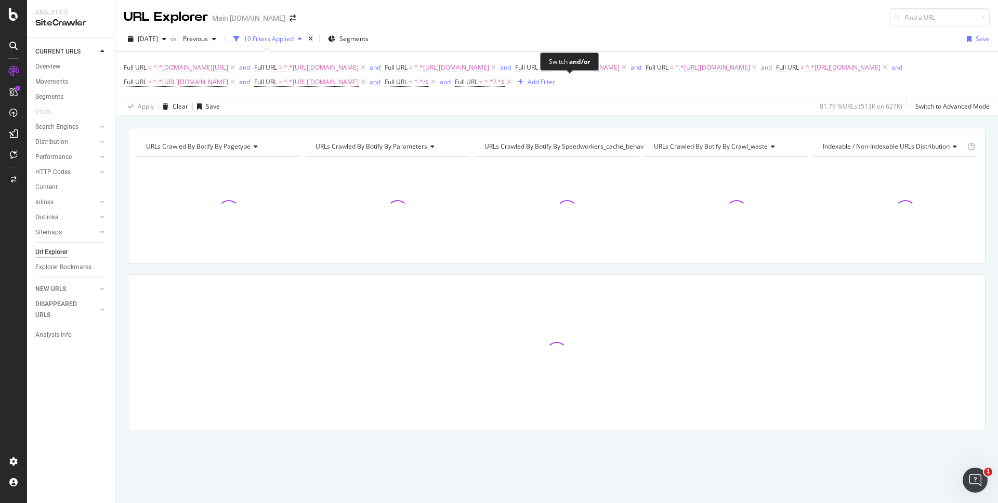
click at [381, 83] on div "and" at bounding box center [375, 81] width 11 height 9
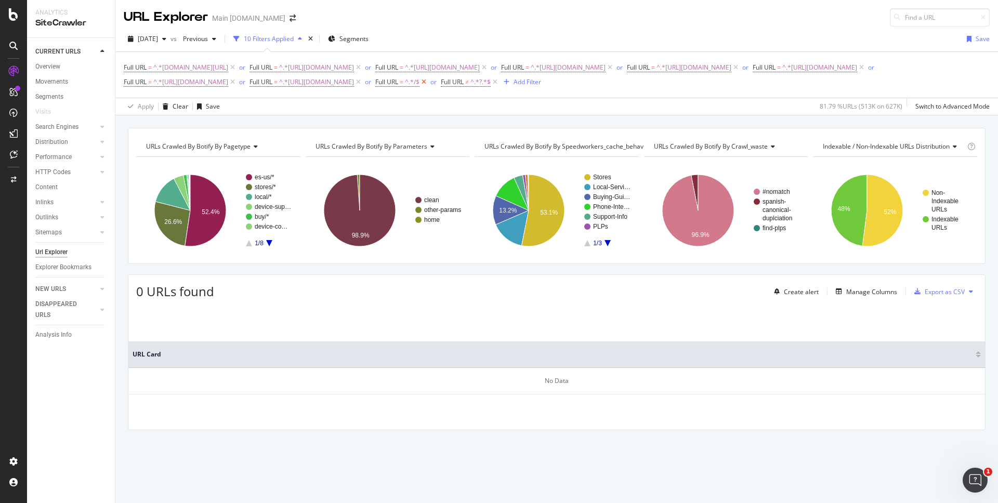
click at [428, 82] on icon at bounding box center [424, 82] width 9 height 10
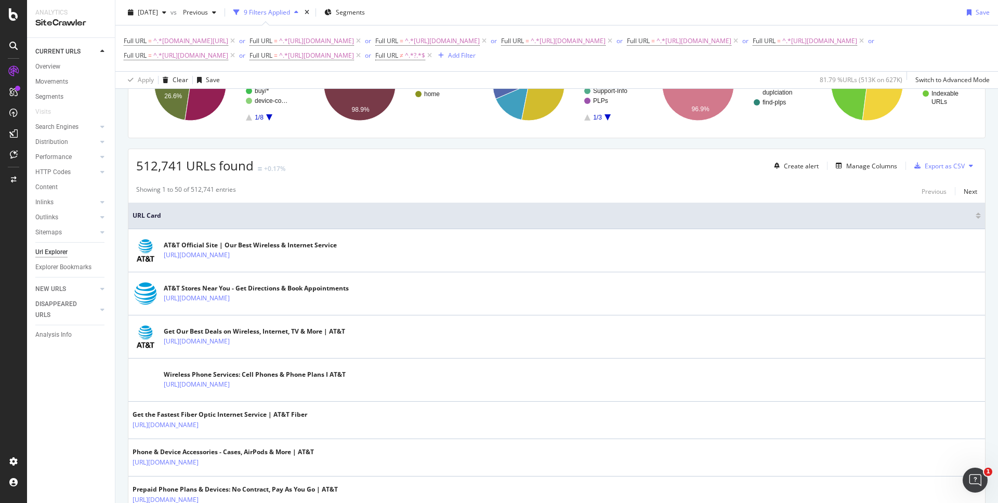
scroll to position [131, 0]
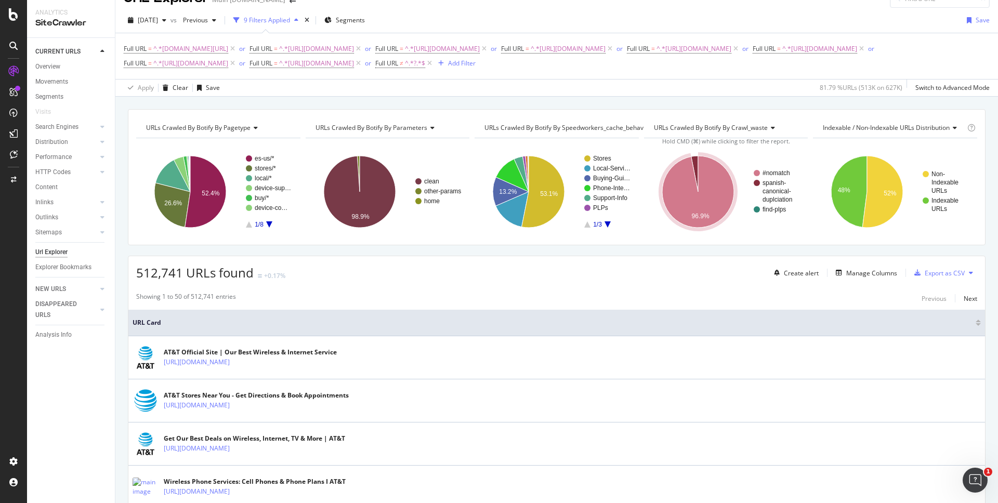
scroll to position [0, 0]
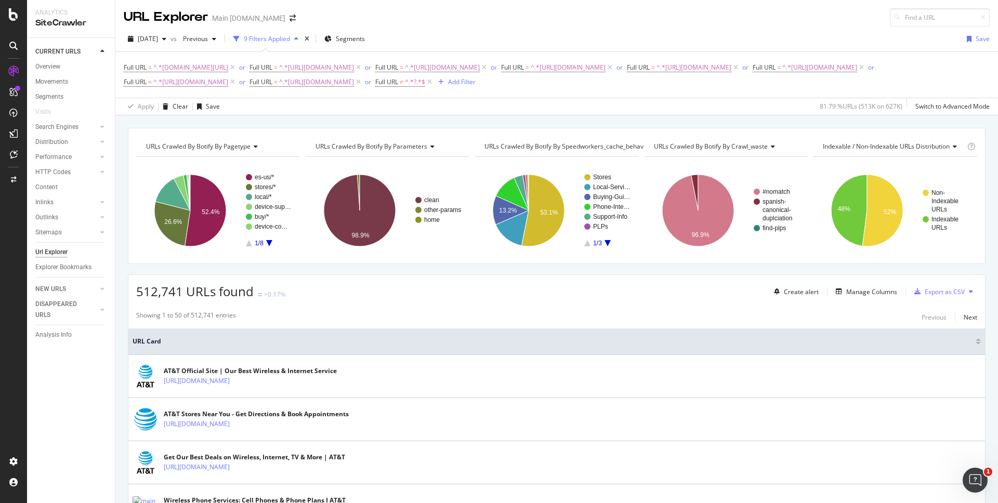
click at [608, 92] on div "Full URL = ^.*[DOMAIN_NAME][URL] or Full URL = ^.*[URL][DOMAIN_NAME] or Full UR…" at bounding box center [557, 75] width 866 height 46
click at [434, 81] on icon at bounding box center [429, 82] width 9 height 10
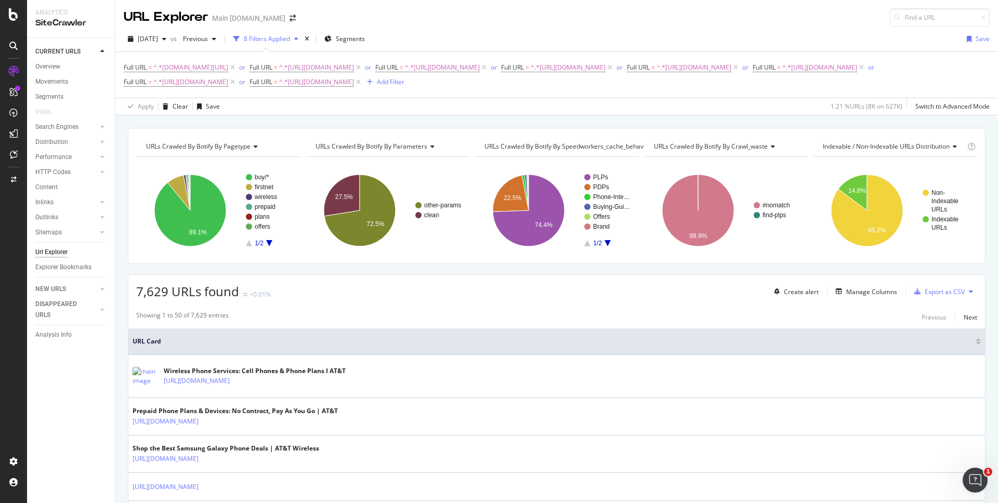
click at [673, 119] on div "URLs Crawled By Botify By pagetype Chart (by Value) Table Expand Export as CSV …" at bounding box center [556, 127] width 883 height 25
click at [877, 293] on div "Manage Columns" at bounding box center [871, 292] width 51 height 9
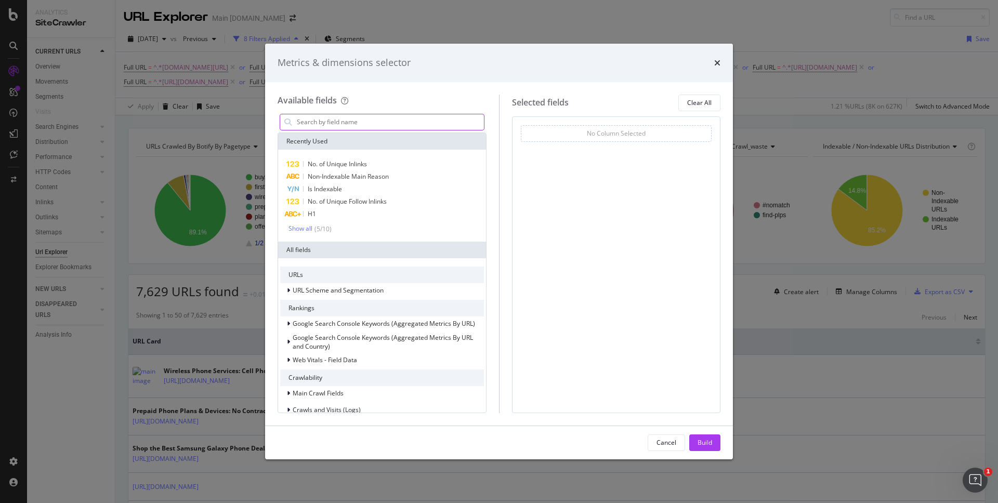
click at [361, 124] on input "modal" at bounding box center [390, 122] width 188 height 16
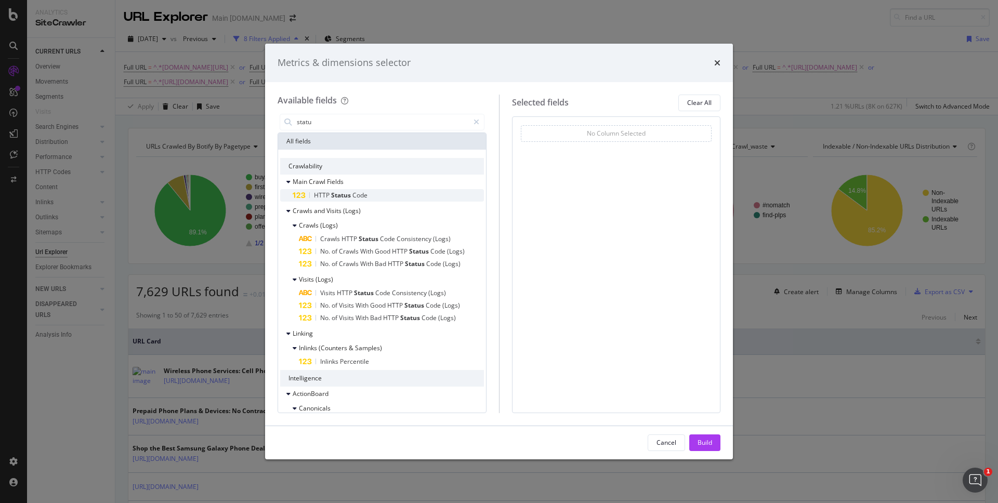
click at [380, 193] on div "HTTP Status Code" at bounding box center [388, 195] width 191 height 12
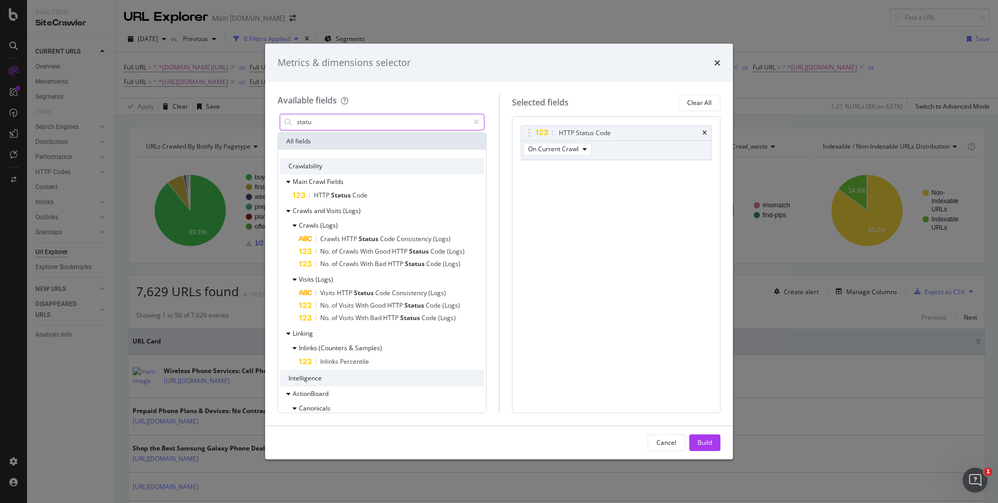
click at [370, 124] on input "statu" at bounding box center [382, 122] width 173 height 16
click at [331, 120] on input "statu" at bounding box center [382, 122] width 173 height 16
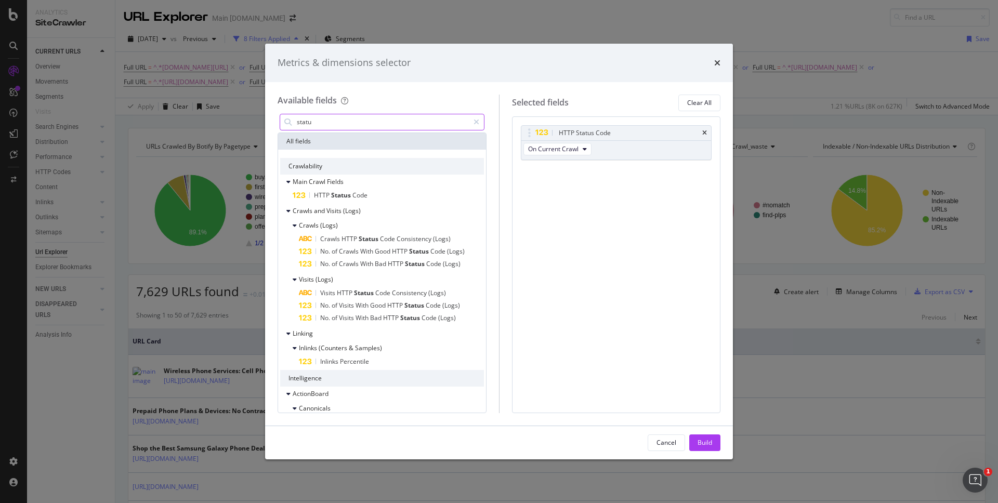
click at [331, 120] on input "statu" at bounding box center [382, 122] width 173 height 16
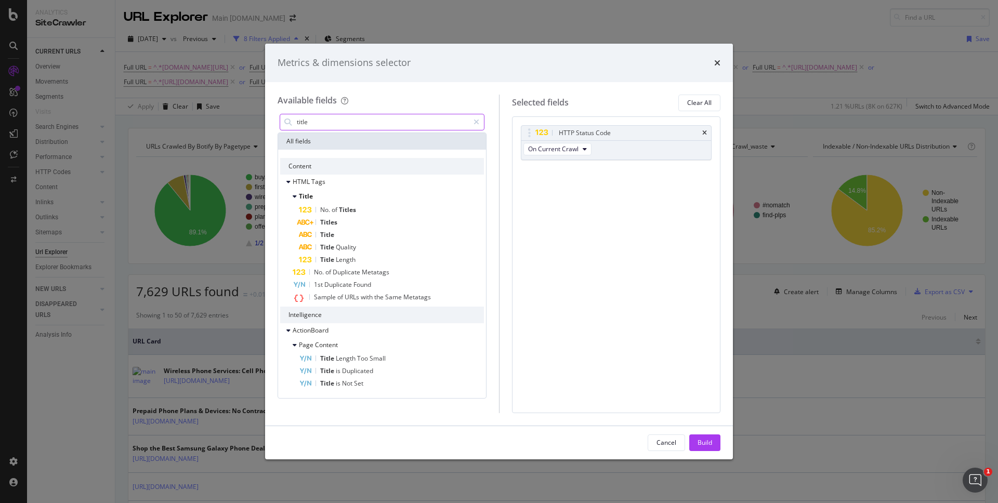
click at [357, 124] on input "title" at bounding box center [382, 122] width 173 height 16
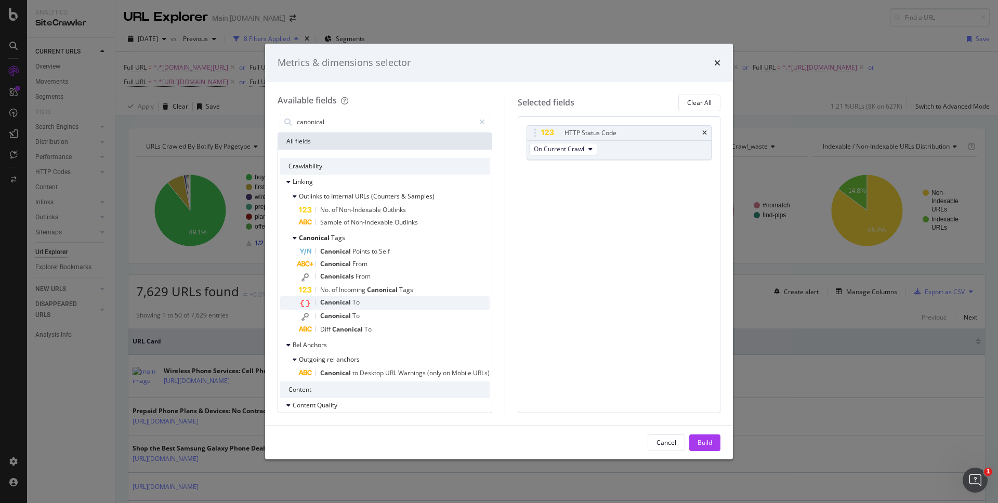
click at [407, 304] on div "Canonical To" at bounding box center [394, 303] width 191 height 14
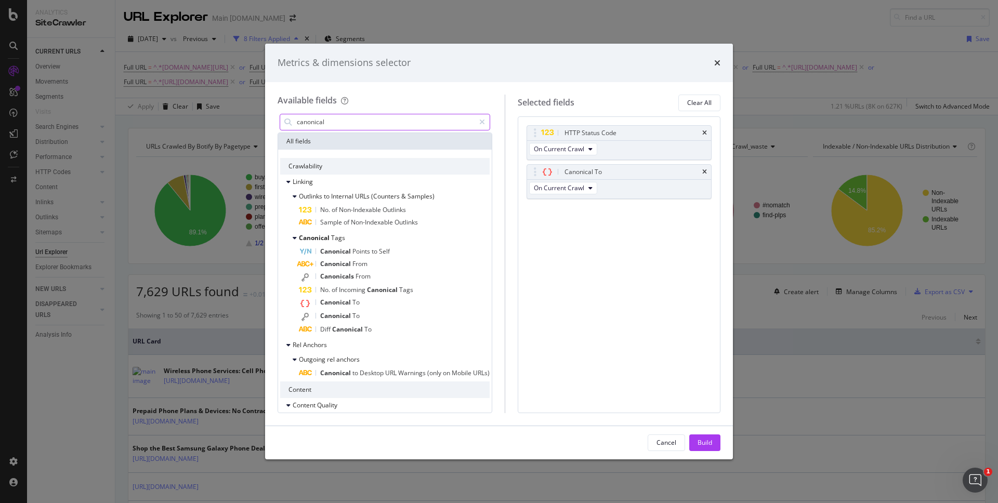
click at [353, 123] on input "canonical" at bounding box center [385, 122] width 179 height 16
click at [561, 148] on span "On Current Crawl" at bounding box center [559, 149] width 50 height 9
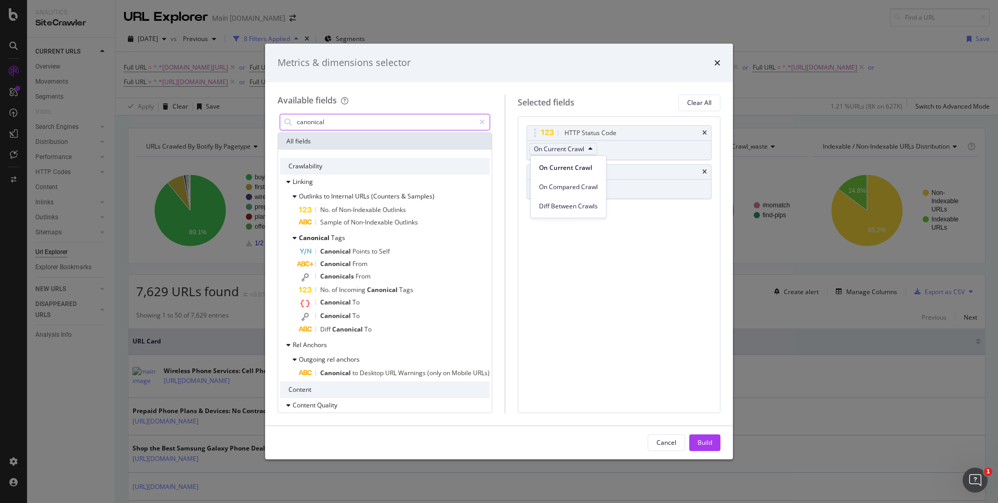
click at [343, 117] on input "canonical" at bounding box center [385, 122] width 179 height 16
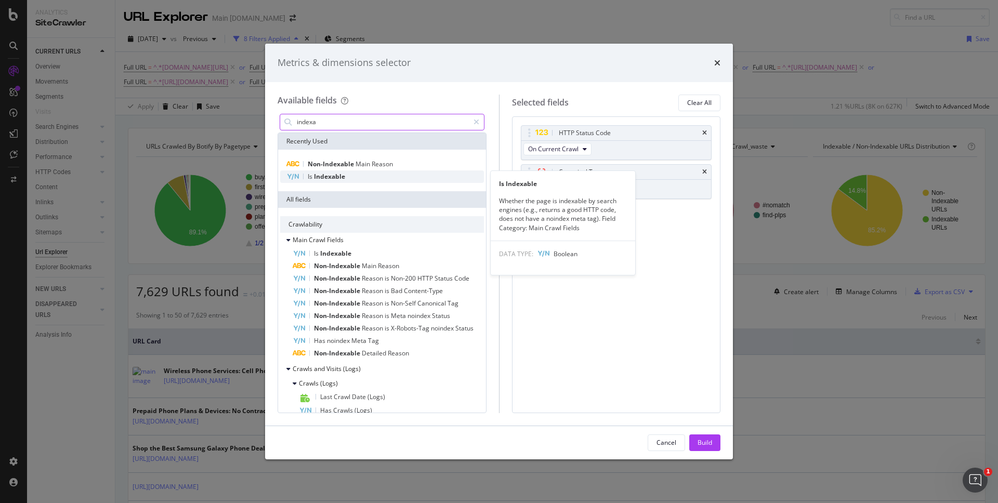
type input "indexa"
click at [367, 180] on div "Is Indexable" at bounding box center [382, 177] width 204 height 12
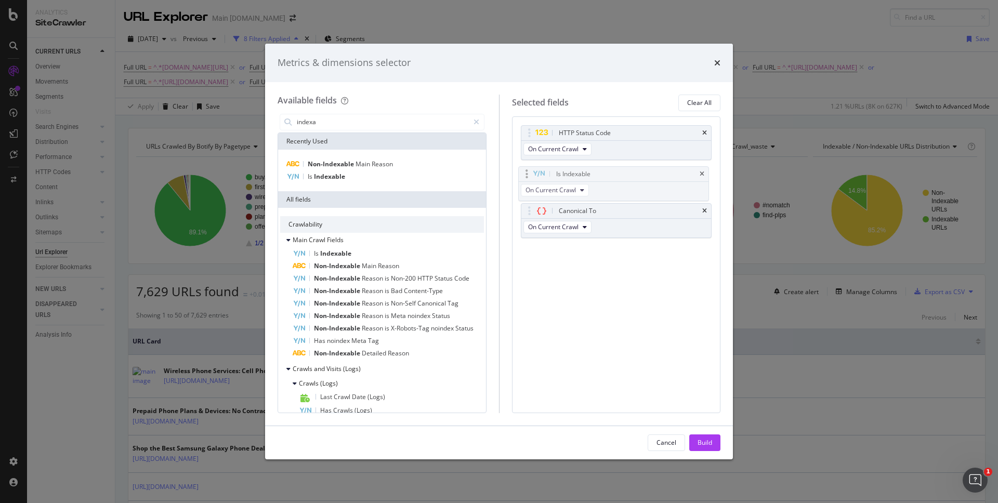
drag, startPoint x: 618, startPoint y: 212, endPoint x: 616, endPoint y: 174, distance: 37.5
click at [616, 175] on body "Analytics SiteCrawler CURRENT URLS Overview Movements Segments Visits Search En…" at bounding box center [499, 251] width 998 height 503
click at [706, 442] on div "Build" at bounding box center [705, 442] width 15 height 9
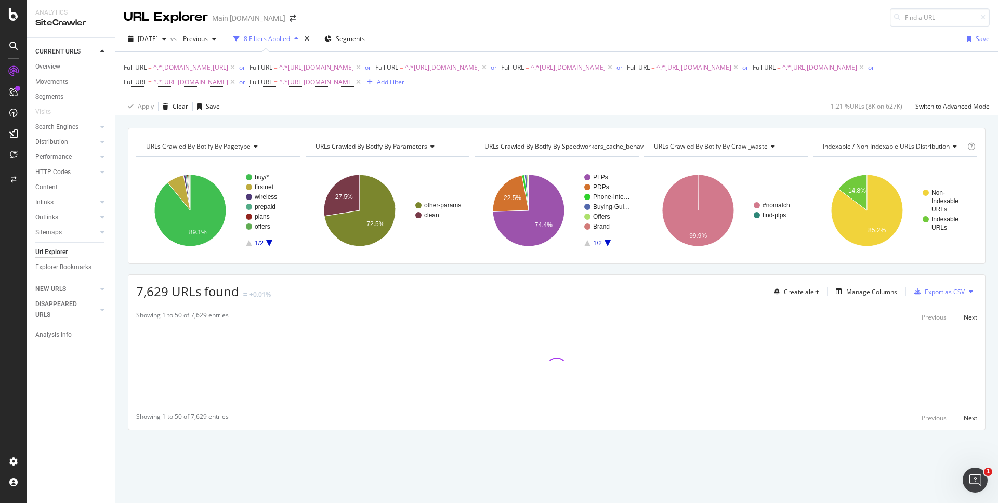
click at [730, 120] on div "URLs Crawled By Botify By pagetype Chart (by Value) Table Expand Export as CSV …" at bounding box center [556, 127] width 883 height 25
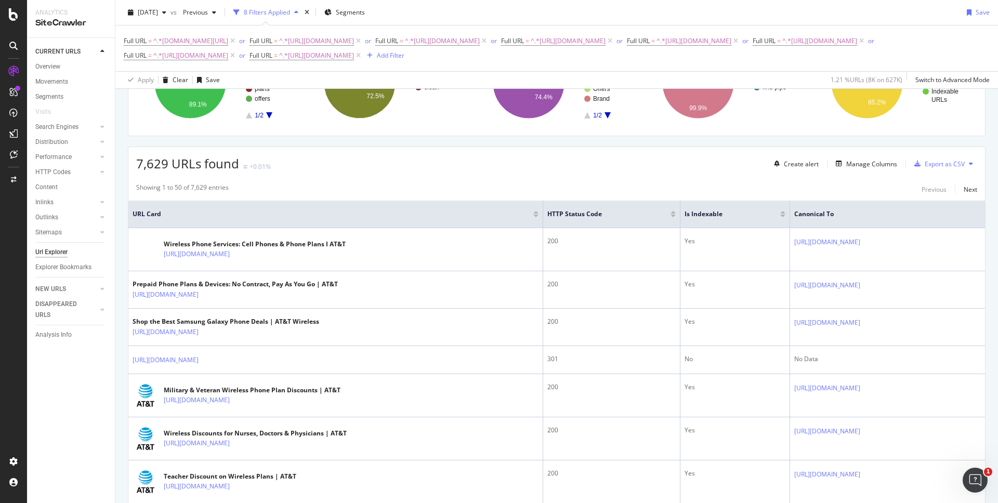
scroll to position [126, 0]
click at [944, 166] on div "Export as CSV" at bounding box center [945, 165] width 40 height 9
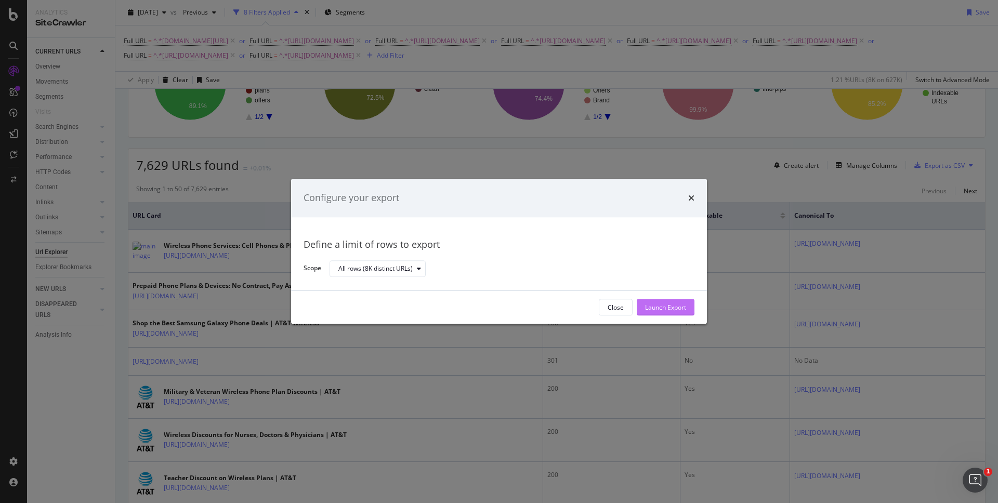
click at [663, 303] on div "Launch Export" at bounding box center [665, 307] width 41 height 9
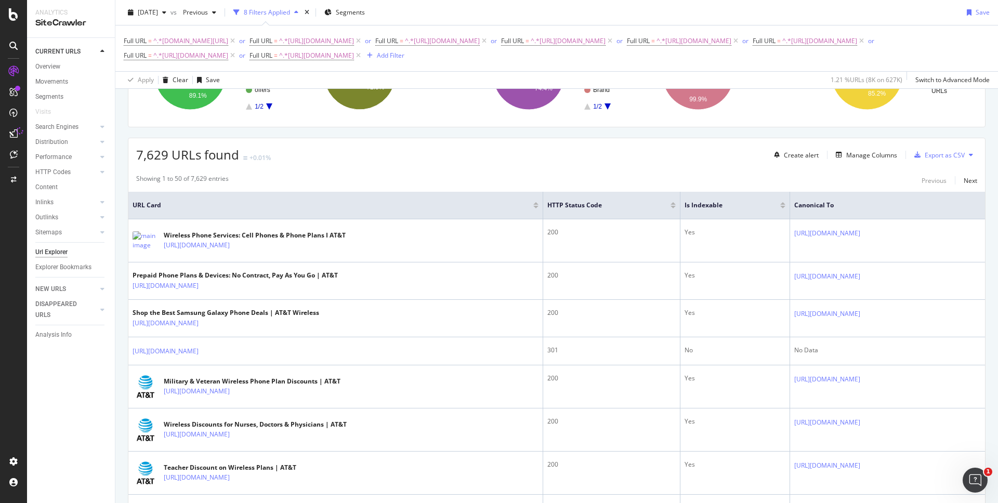
scroll to position [105, 0]
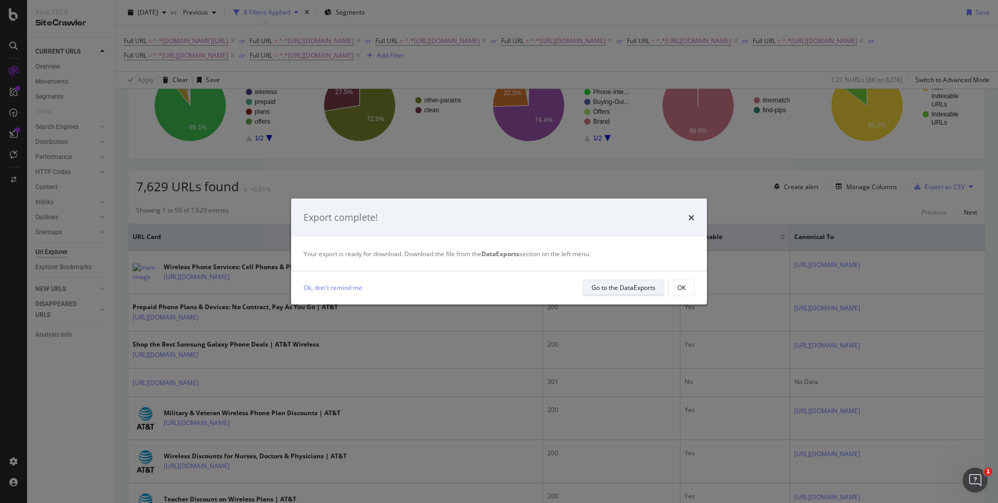
click at [630, 289] on div "Go to the DataExports" at bounding box center [624, 287] width 64 height 9
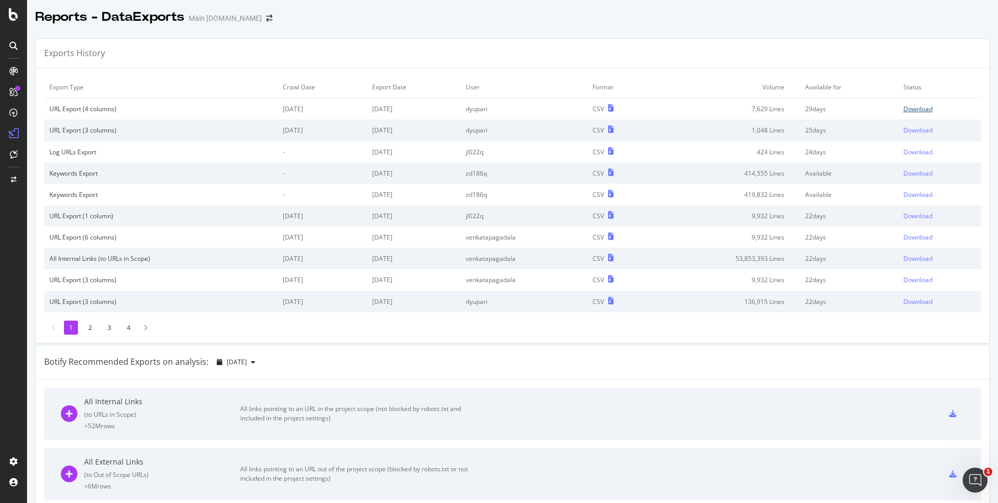
click at [915, 108] on div "Download" at bounding box center [918, 109] width 29 height 9
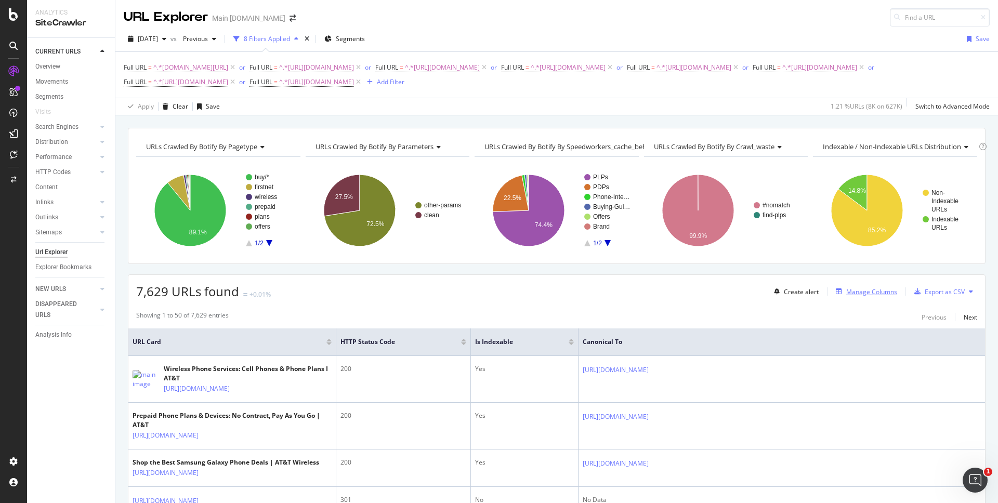
click at [882, 290] on div "Manage Columns" at bounding box center [871, 292] width 51 height 9
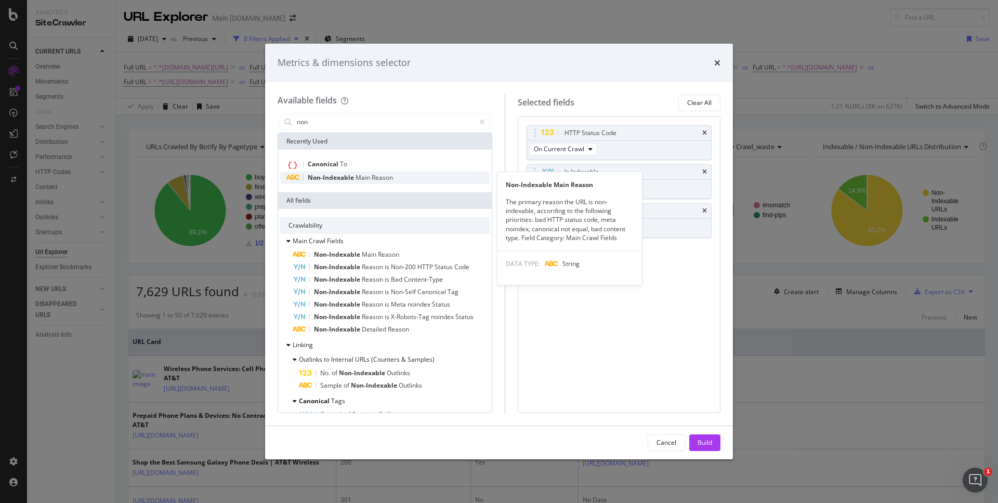
type input "non"
click at [365, 183] on div "Non-Indexable Main Reason" at bounding box center [385, 178] width 210 height 12
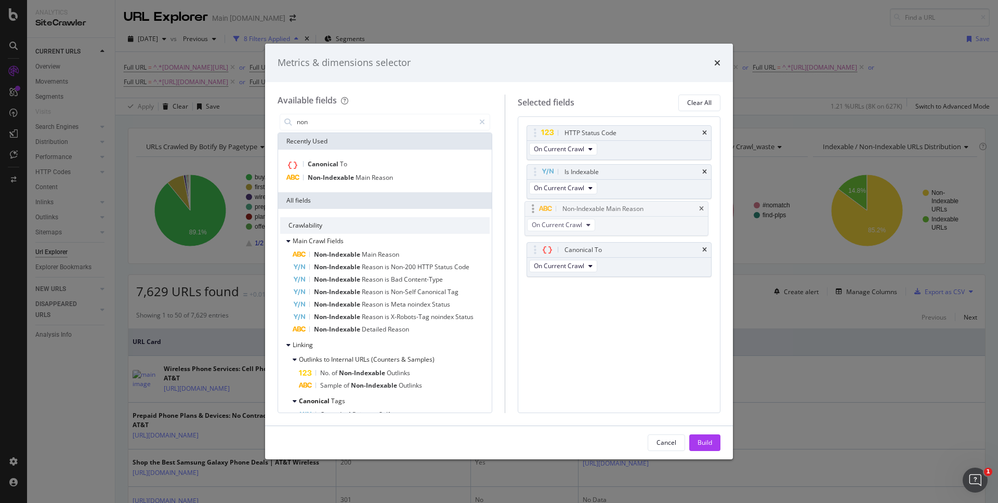
drag, startPoint x: 614, startPoint y: 248, endPoint x: 610, endPoint y: 204, distance: 43.3
click at [610, 204] on body "Analytics SiteCrawler CURRENT URLS Overview Movements Segments Visits Search En…" at bounding box center [499, 251] width 998 height 503
drag, startPoint x: 700, startPoint y: 445, endPoint x: 705, endPoint y: 412, distance: 33.2
click at [700, 445] on div "Build" at bounding box center [705, 442] width 15 height 9
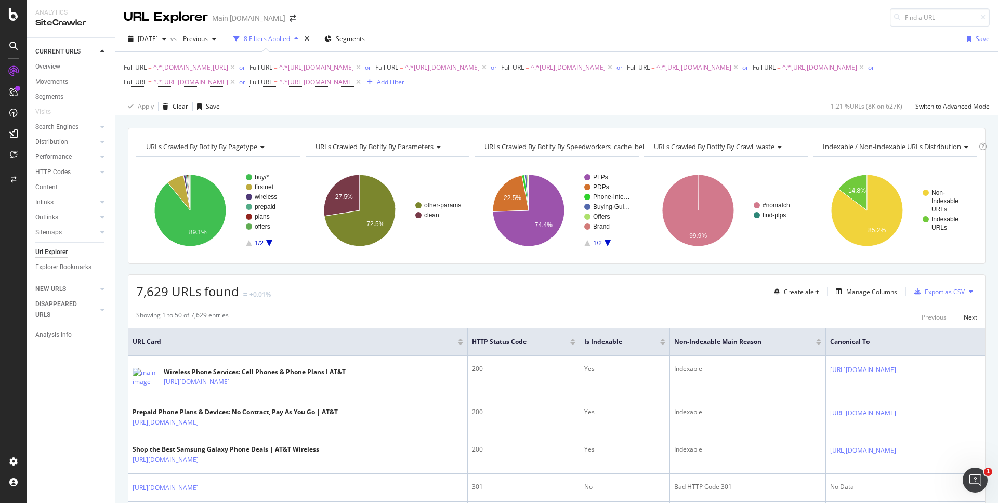
click at [405, 84] on div "Add Filter" at bounding box center [391, 81] width 28 height 9
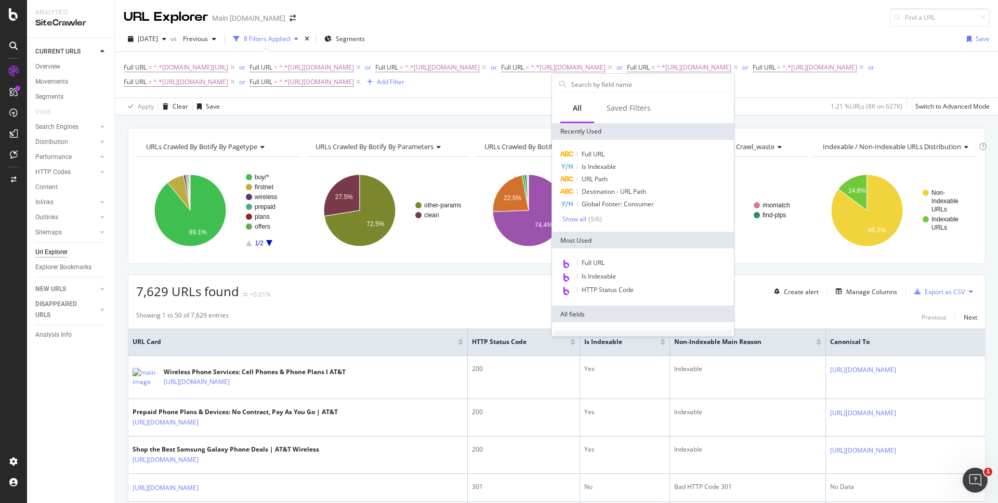
click at [824, 90] on div "Full URL = ^.*[DOMAIN_NAME][URL] or Full URL = ^.*[URL][DOMAIN_NAME] or Full UR…" at bounding box center [557, 75] width 866 height 46
